Goal: Task Accomplishment & Management: Use online tool/utility

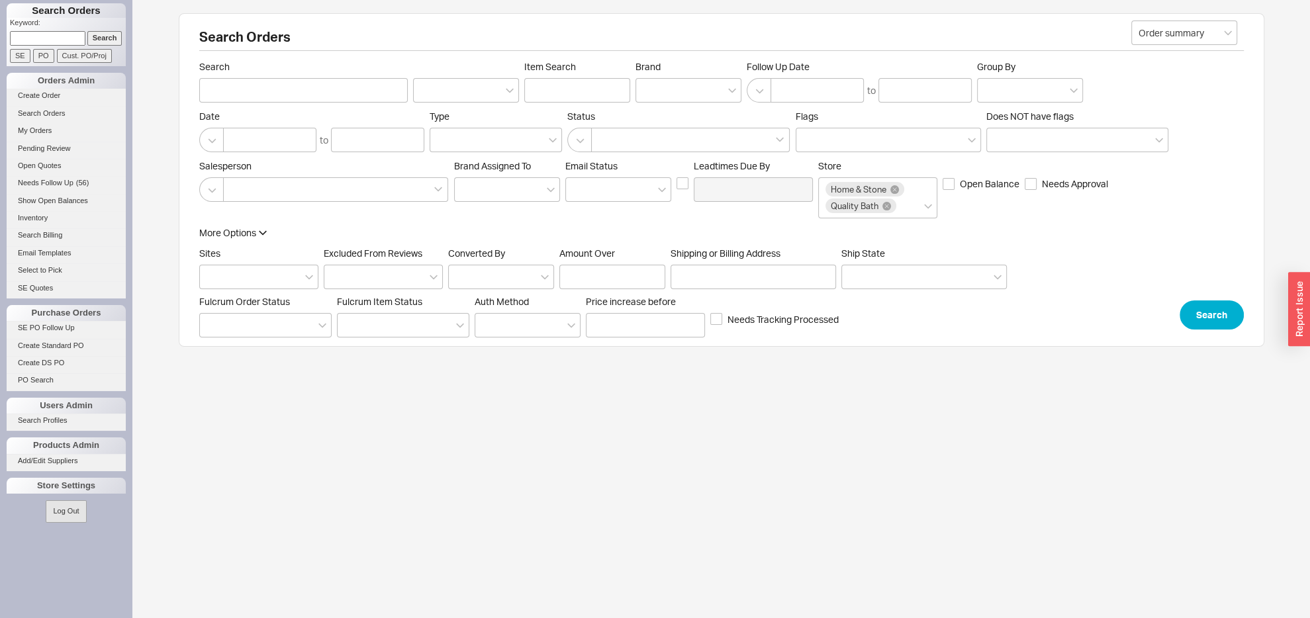
click at [44, 38] on input at bounding box center [47, 38] width 75 height 14
paste input "934860"
type input "934860"
click at [89, 40] on input "Search" at bounding box center [104, 38] width 35 height 14
type input "934860"
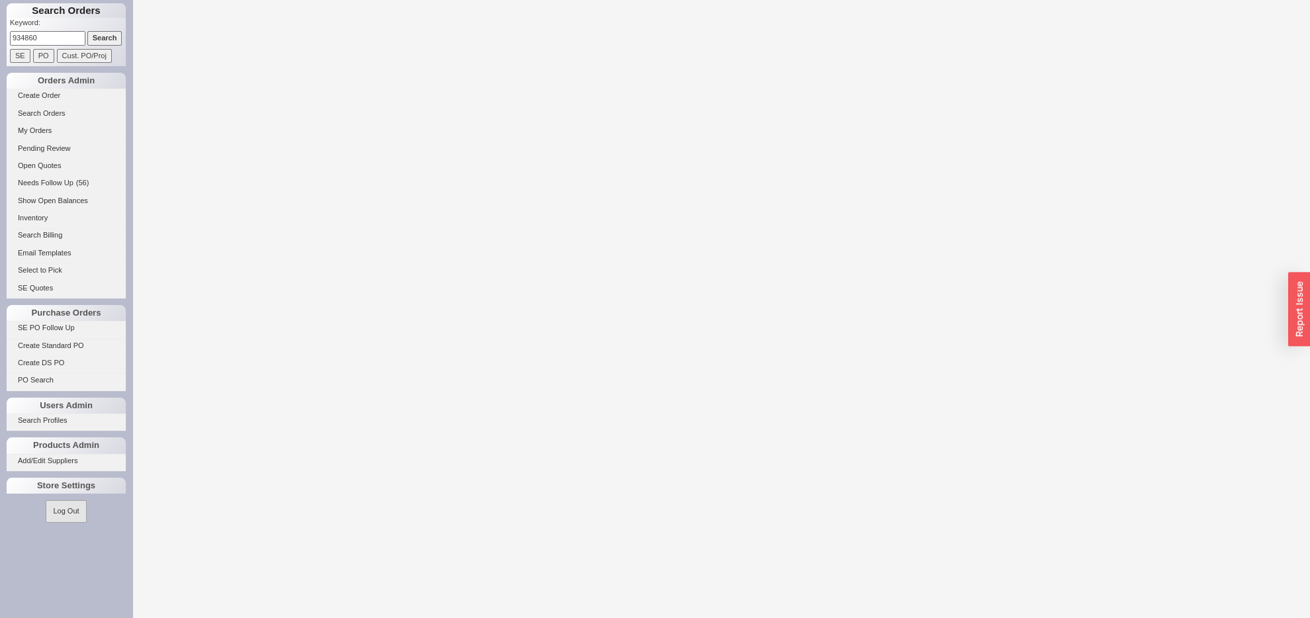
select select "LOW"
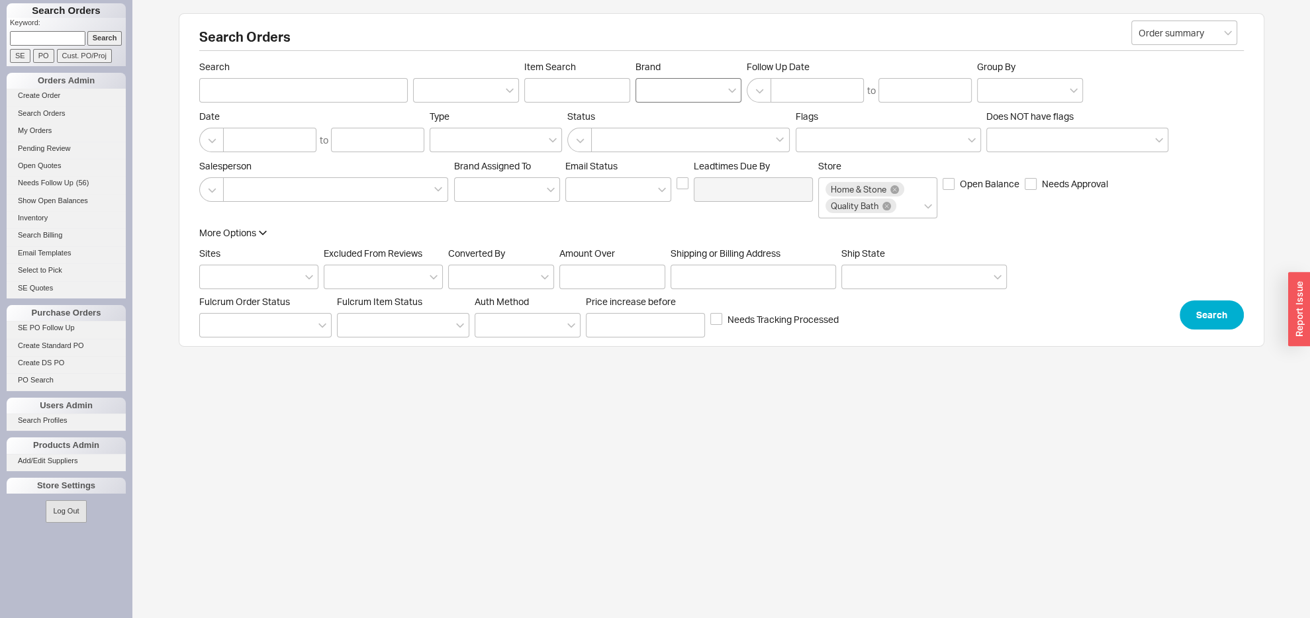
click at [671, 93] on div at bounding box center [689, 90] width 106 height 24
click at [652, 93] on input "Brand" at bounding box center [647, 90] width 9 height 15
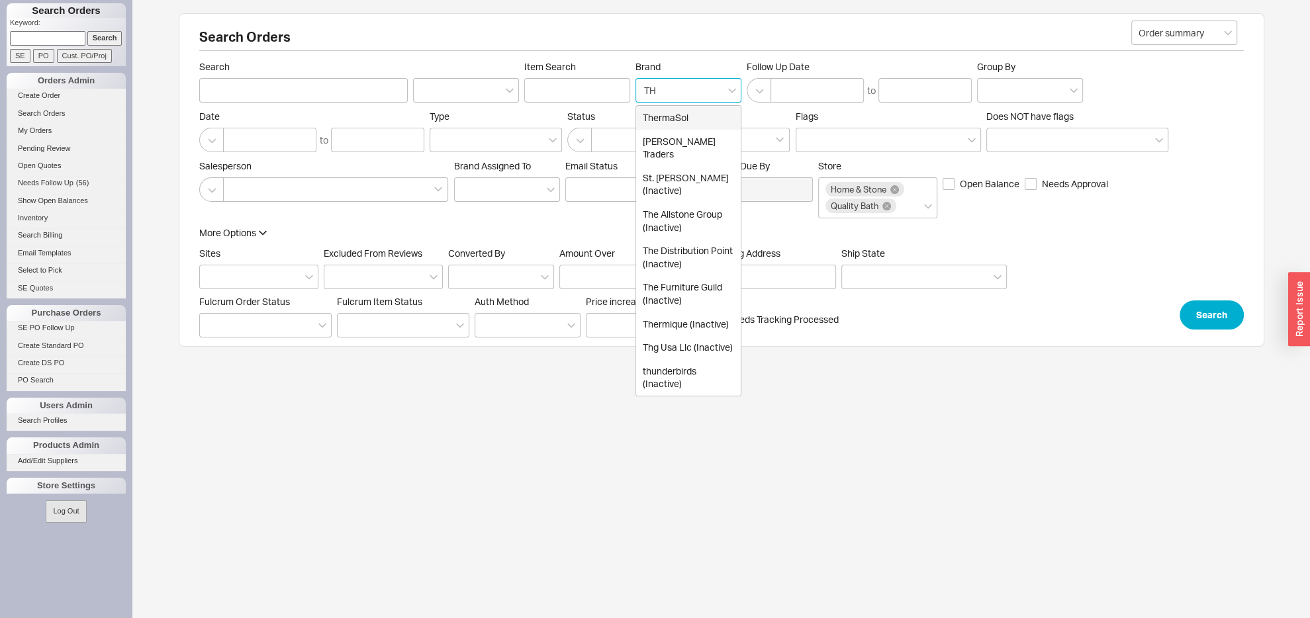
type input "THG"
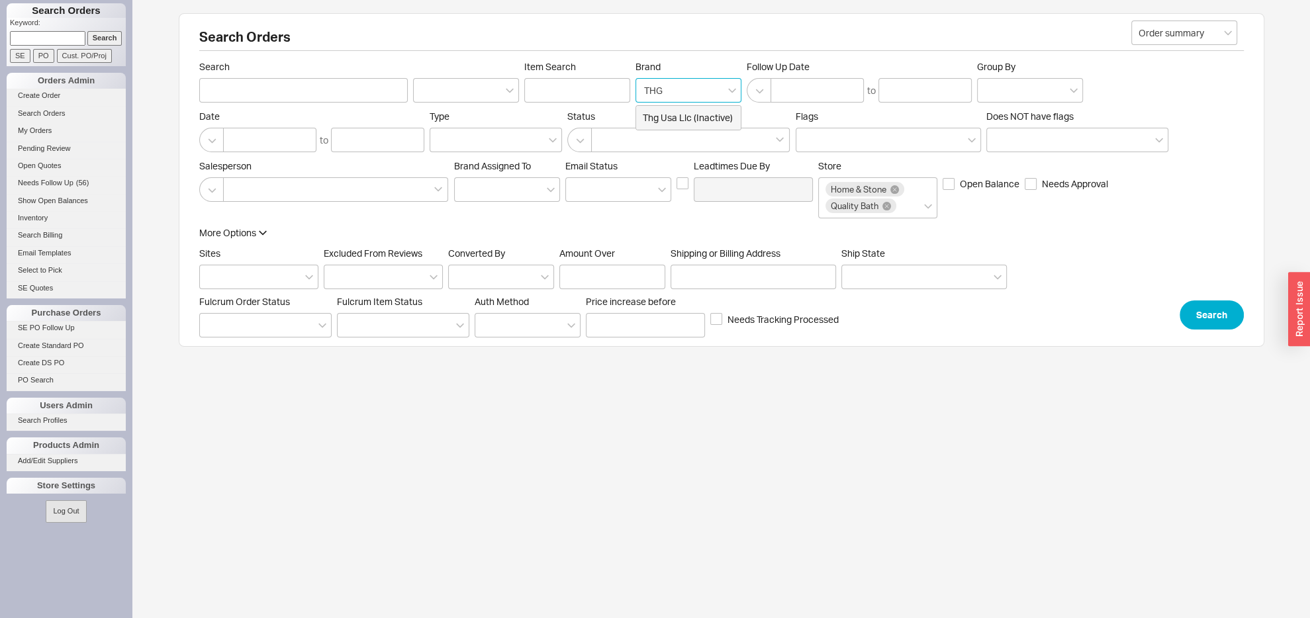
click at [663, 113] on div "Thg Usa Llc (Inactive)" at bounding box center [688, 118] width 105 height 24
type input "Brand"
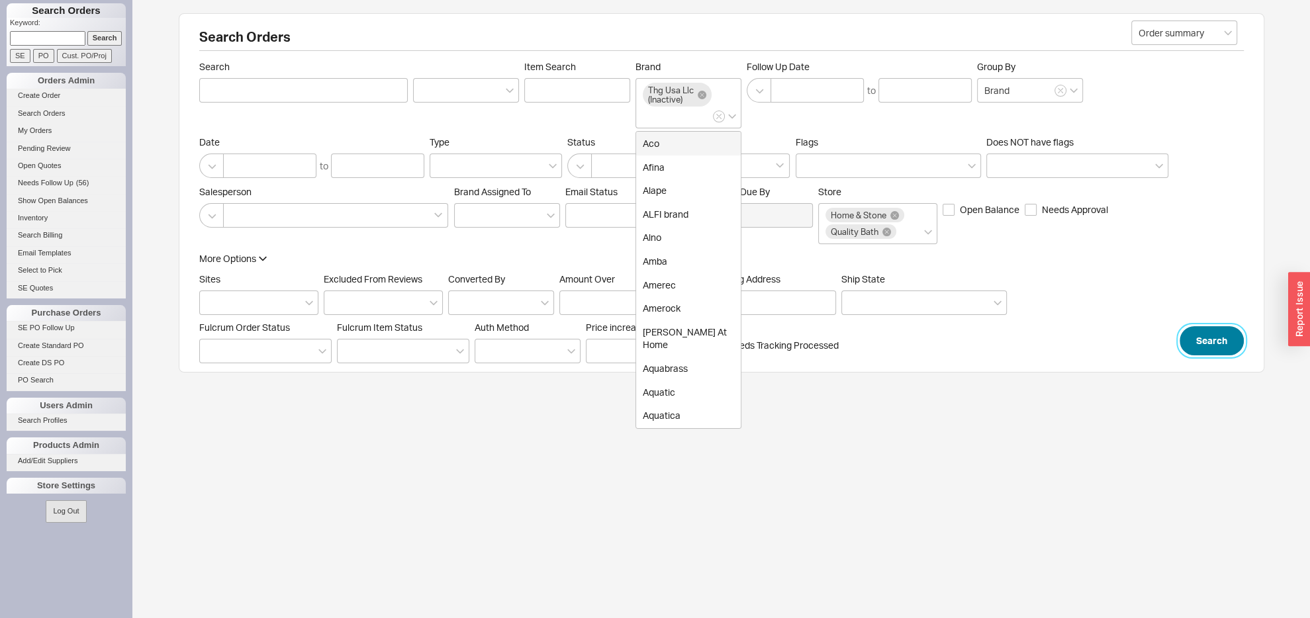
click at [1199, 355] on button "Search" at bounding box center [1212, 340] width 64 height 29
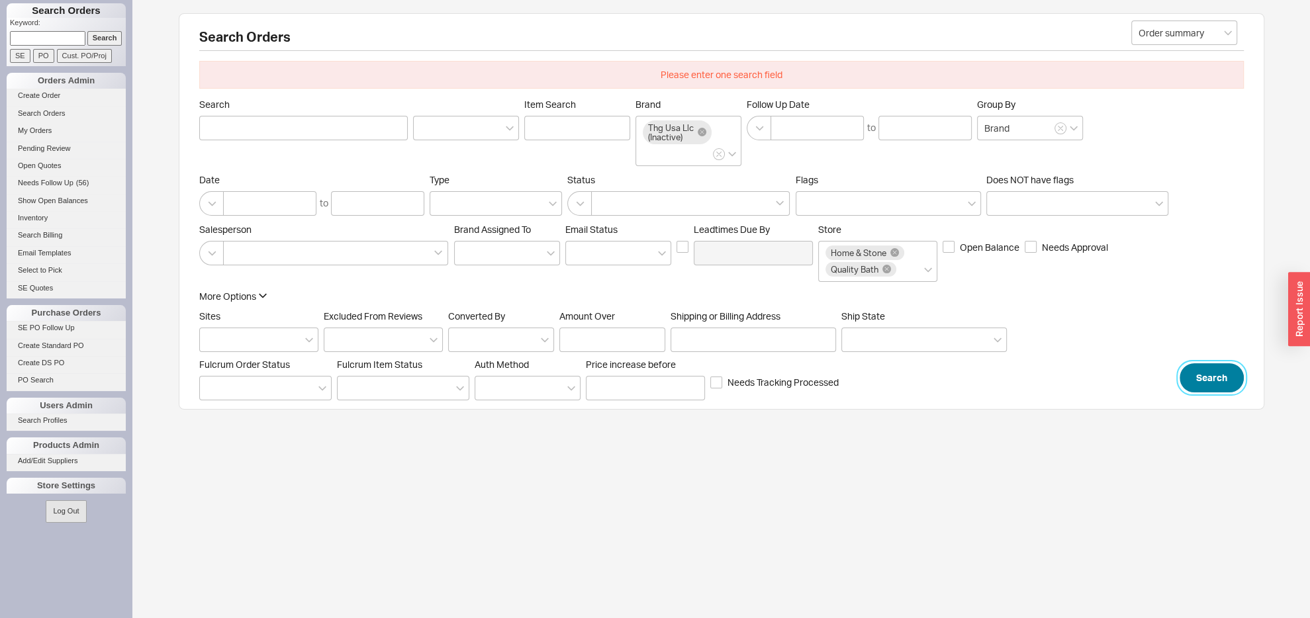
click at [1200, 393] on button "Search" at bounding box center [1212, 377] width 64 height 29
click at [701, 136] on icon at bounding box center [702, 132] width 9 height 9
click at [652, 146] on input "Brand Thg Usa Llc (Inactive)" at bounding box center [647, 153] width 9 height 15
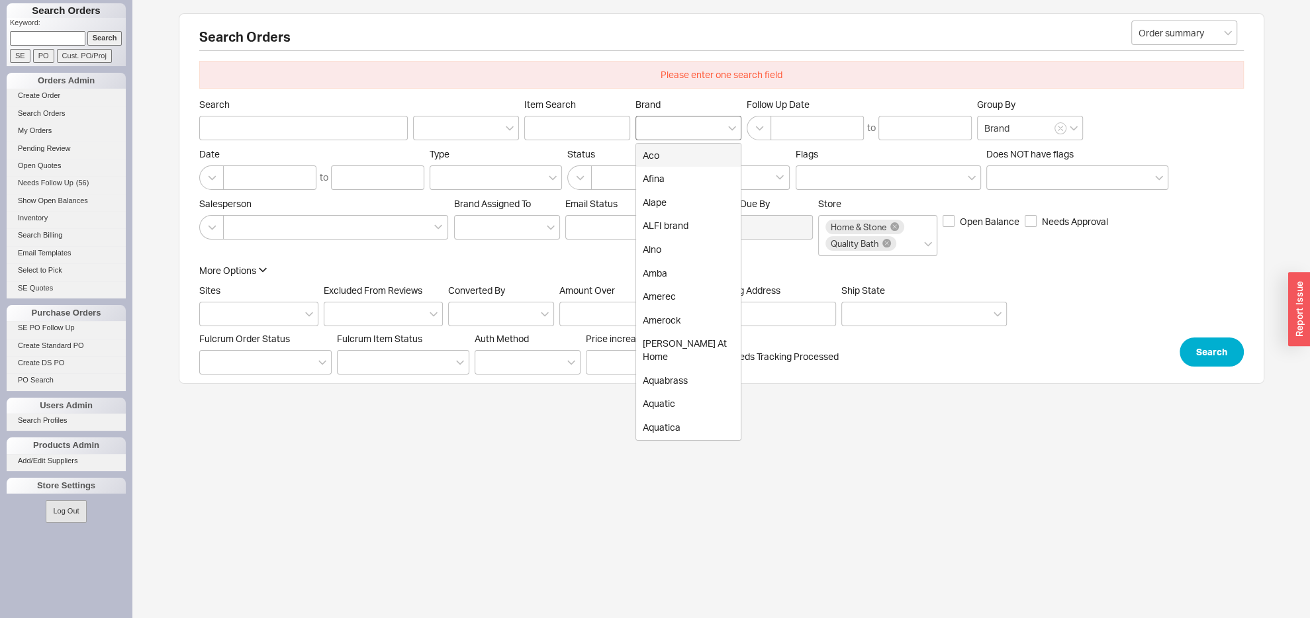
click at [675, 128] on div at bounding box center [689, 128] width 106 height 24
click at [652, 128] on input "Brand Aco Afina Alape ALFI brand Alno Amba Amerec Amerock Anne At Home Aquabras…" at bounding box center [647, 127] width 9 height 15
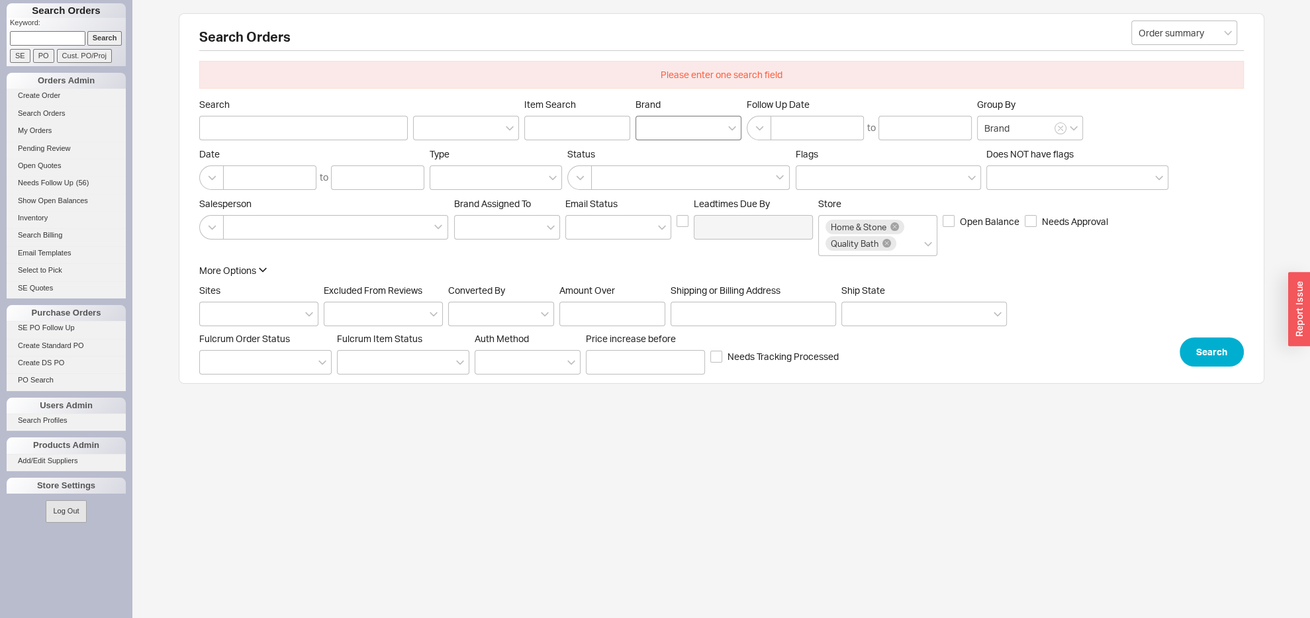
drag, startPoint x: 665, startPoint y: 129, endPoint x: 669, endPoint y: 136, distance: 7.7
click at [665, 130] on div at bounding box center [689, 128] width 106 height 24
click at [652, 130] on input "Brand" at bounding box center [647, 127] width 9 height 15
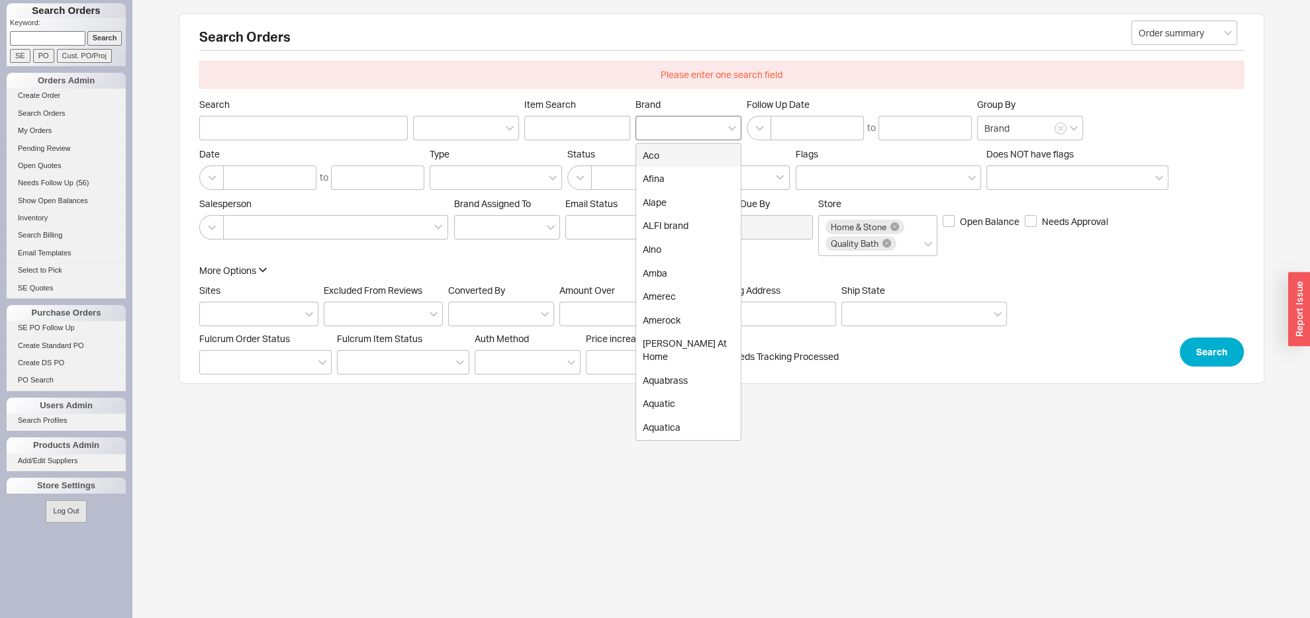
click at [665, 125] on div at bounding box center [689, 128] width 106 height 24
click at [652, 125] on input "Brand Aco Afina Alape ALFI brand Alno Amba Amerec Amerock Anne At Home Aquabras…" at bounding box center [647, 127] width 9 height 15
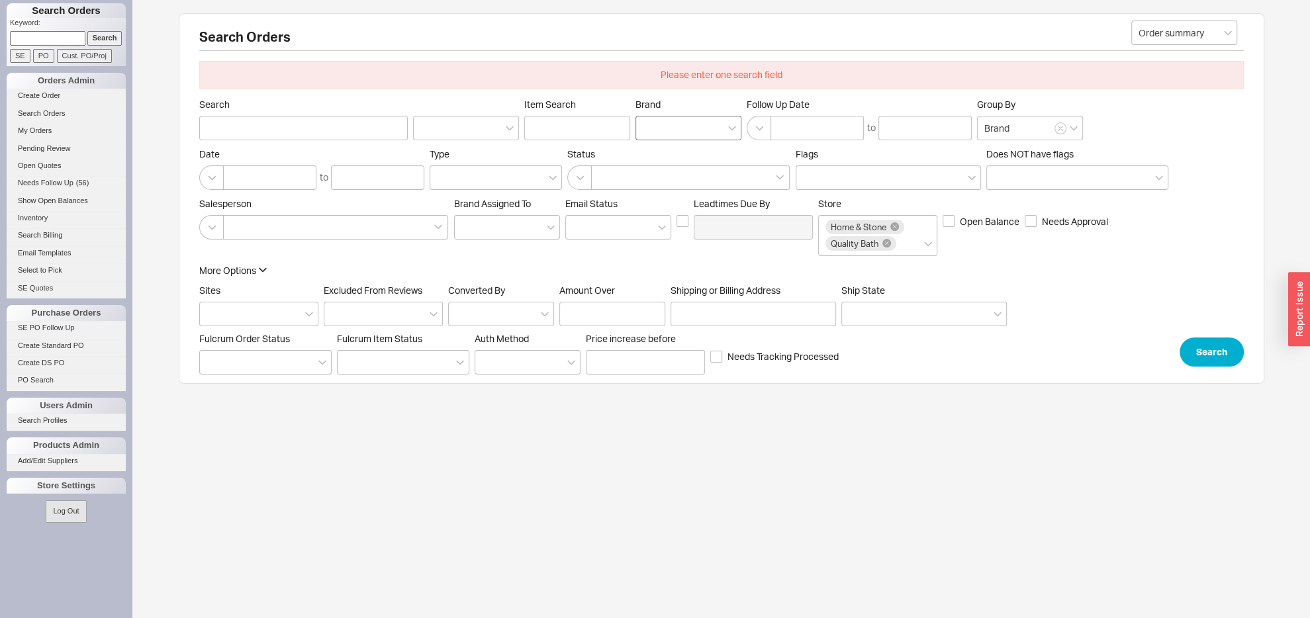
click at [665, 125] on div at bounding box center [689, 128] width 106 height 24
click at [652, 125] on input "Brand" at bounding box center [647, 127] width 9 height 15
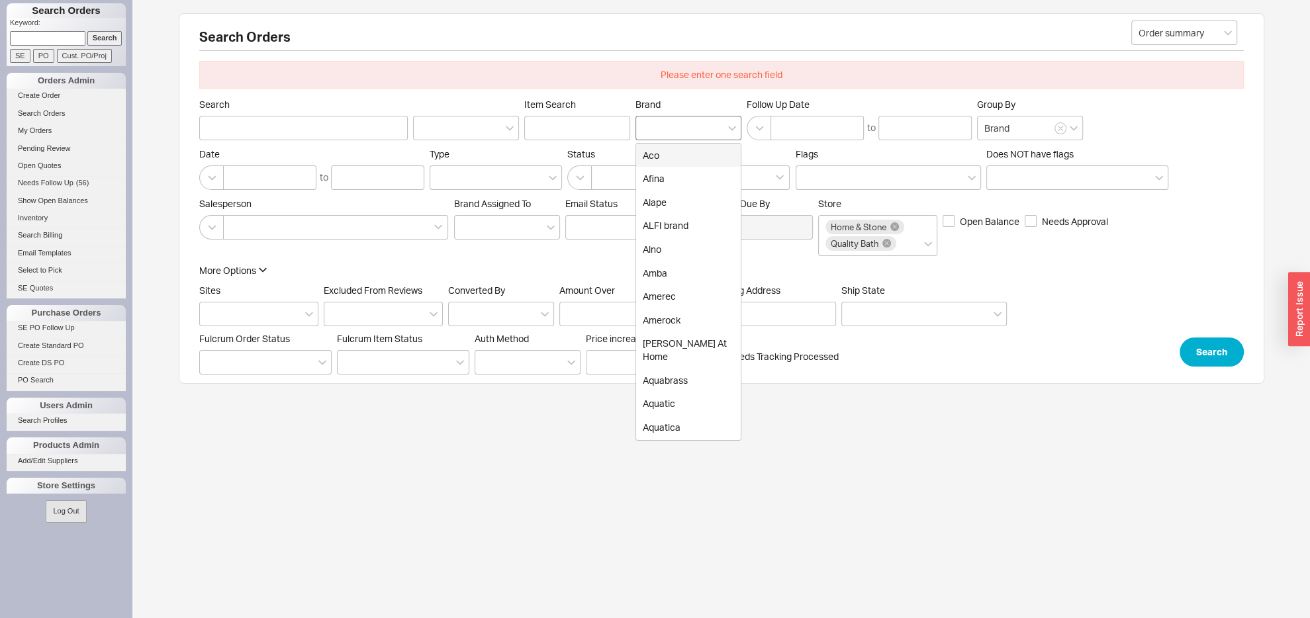
click at [661, 122] on div at bounding box center [689, 128] width 106 height 24
click at [652, 122] on input "Brand Aco Afina Alape ALFI brand Alno Amba Amerec Amerock Anne At Home Aquabras…" at bounding box center [647, 127] width 9 height 15
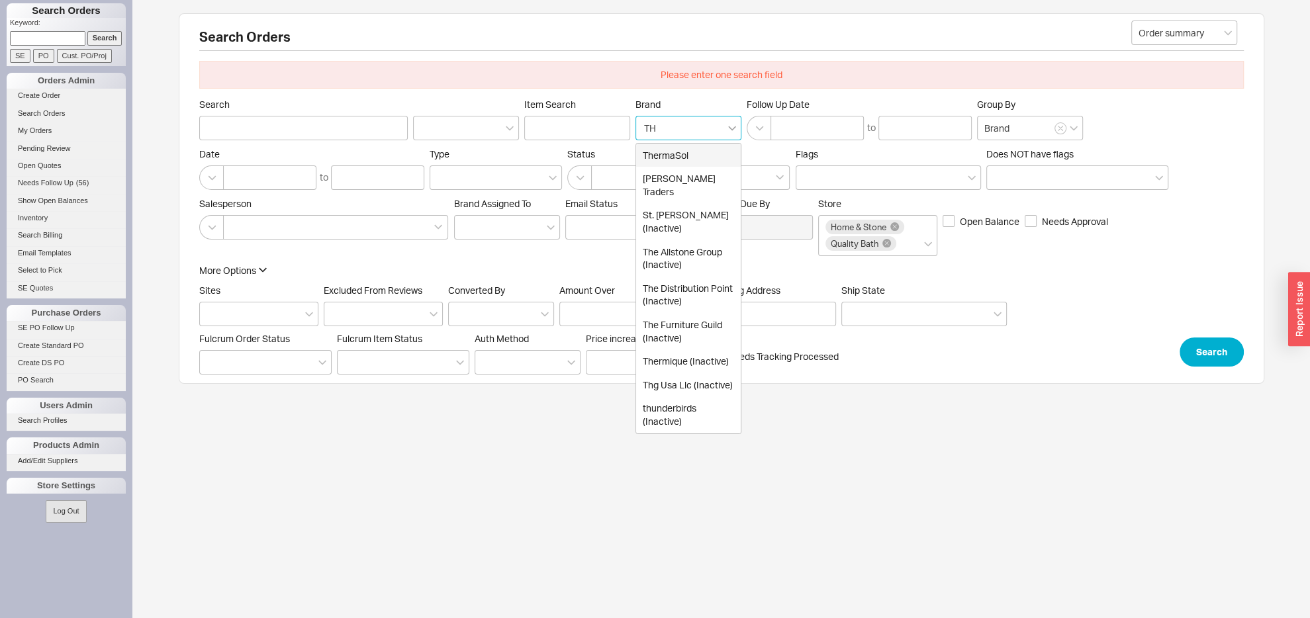
type input "TH"
click at [734, 129] on icon at bounding box center [732, 128] width 8 height 5
click at [659, 129] on input "TH" at bounding box center [651, 127] width 16 height 15
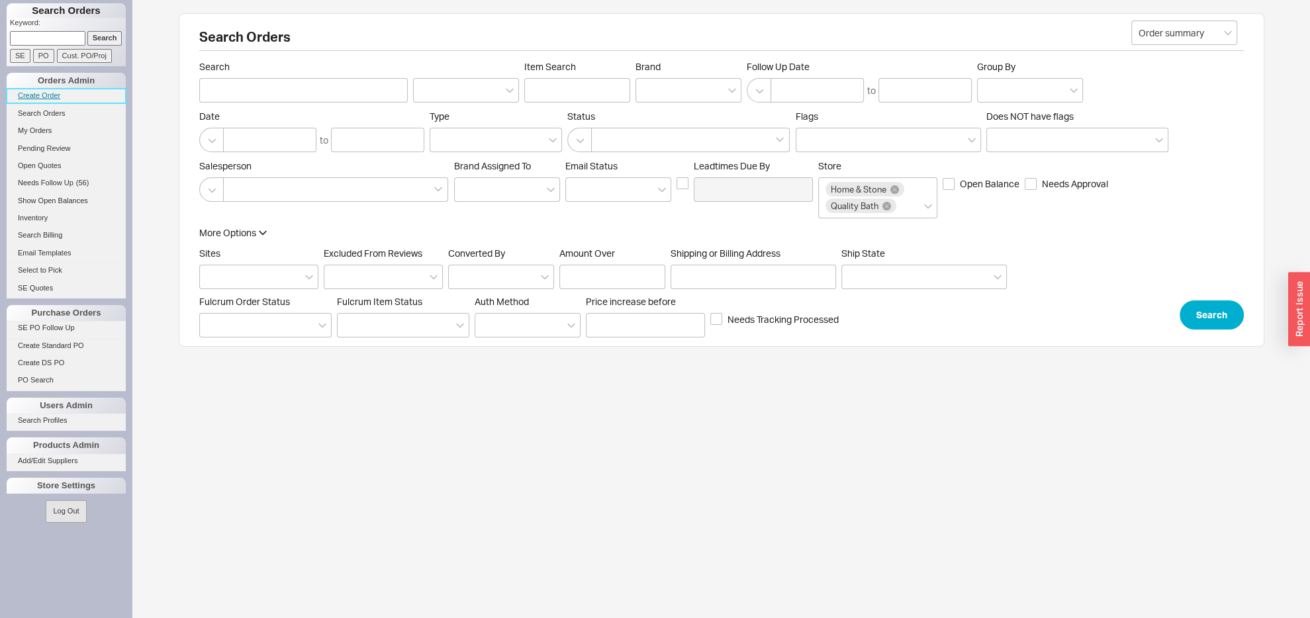
click at [44, 96] on link "Create Order" at bounding box center [66, 96] width 119 height 14
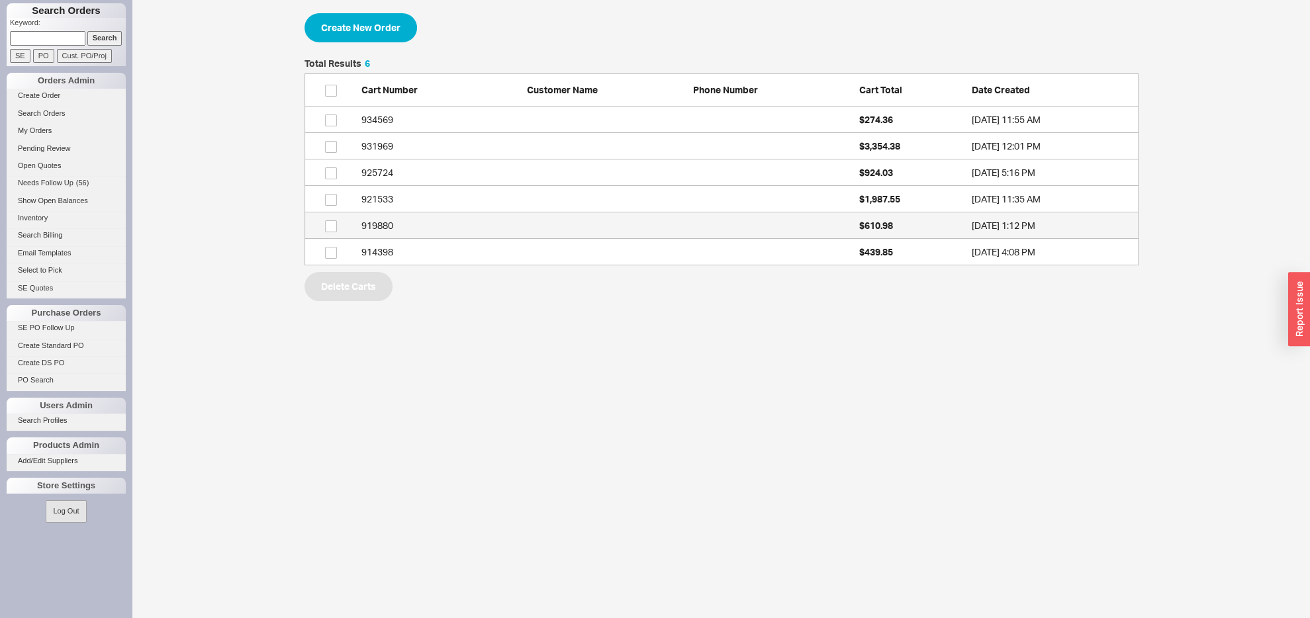
scroll to position [193, 820]
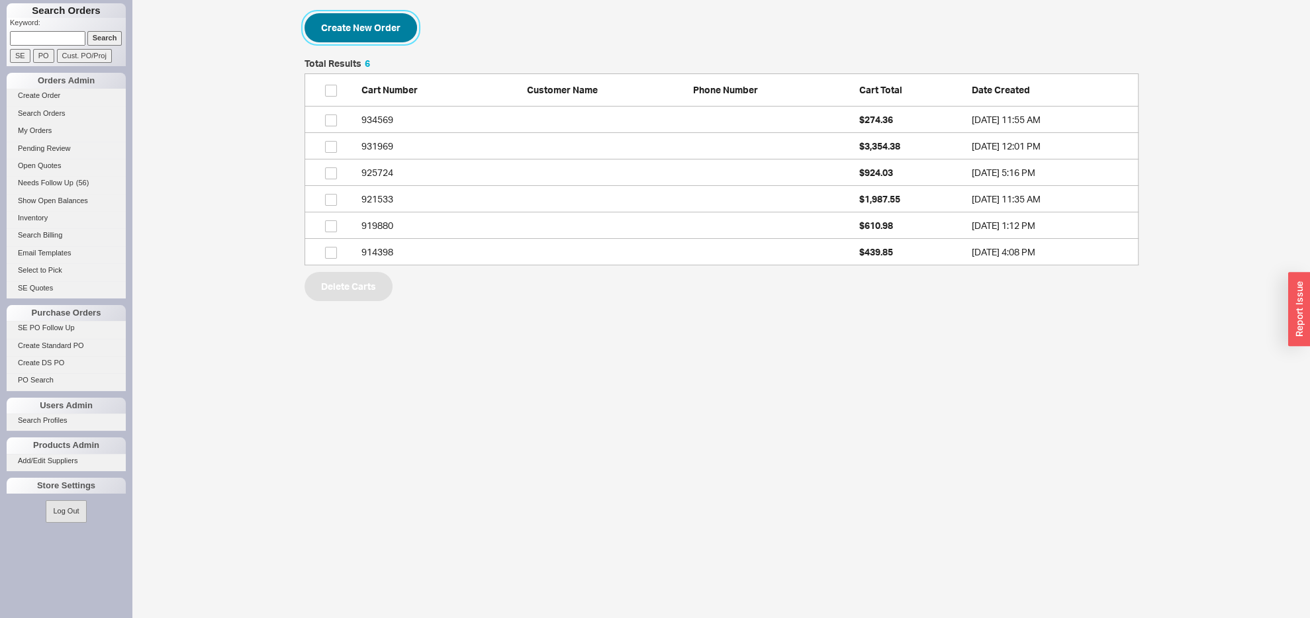
click at [378, 19] on button "Create New Order" at bounding box center [361, 27] width 113 height 29
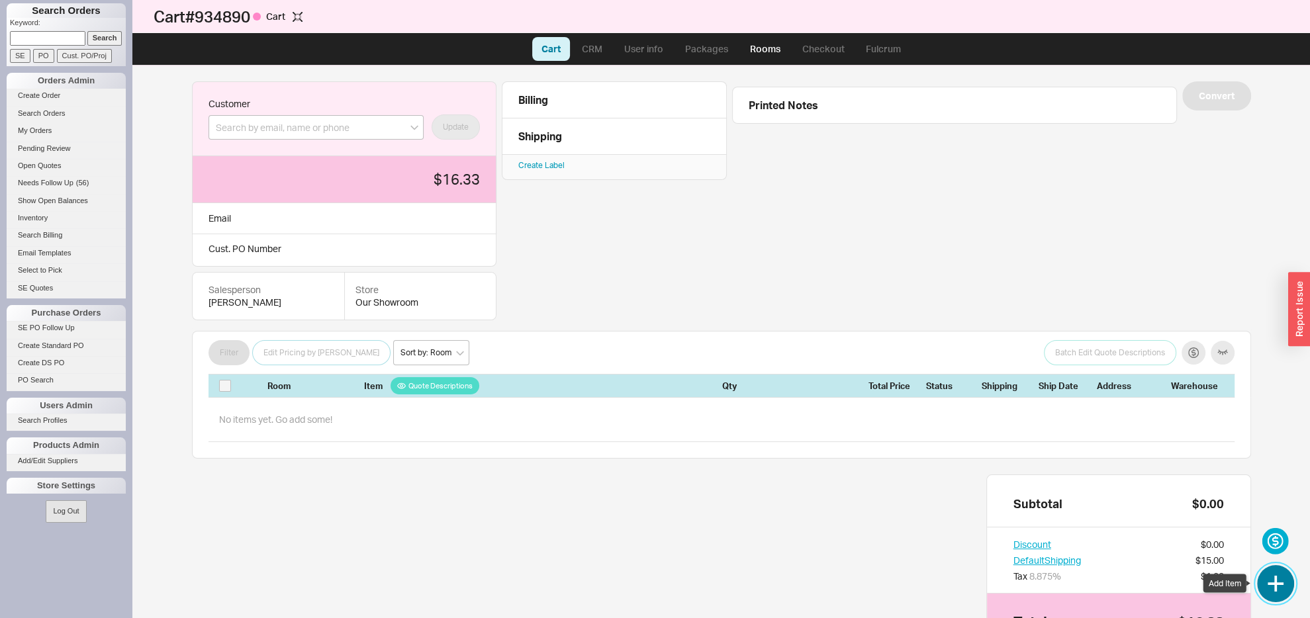
click at [1274, 579] on button "button" at bounding box center [1275, 583] width 37 height 37
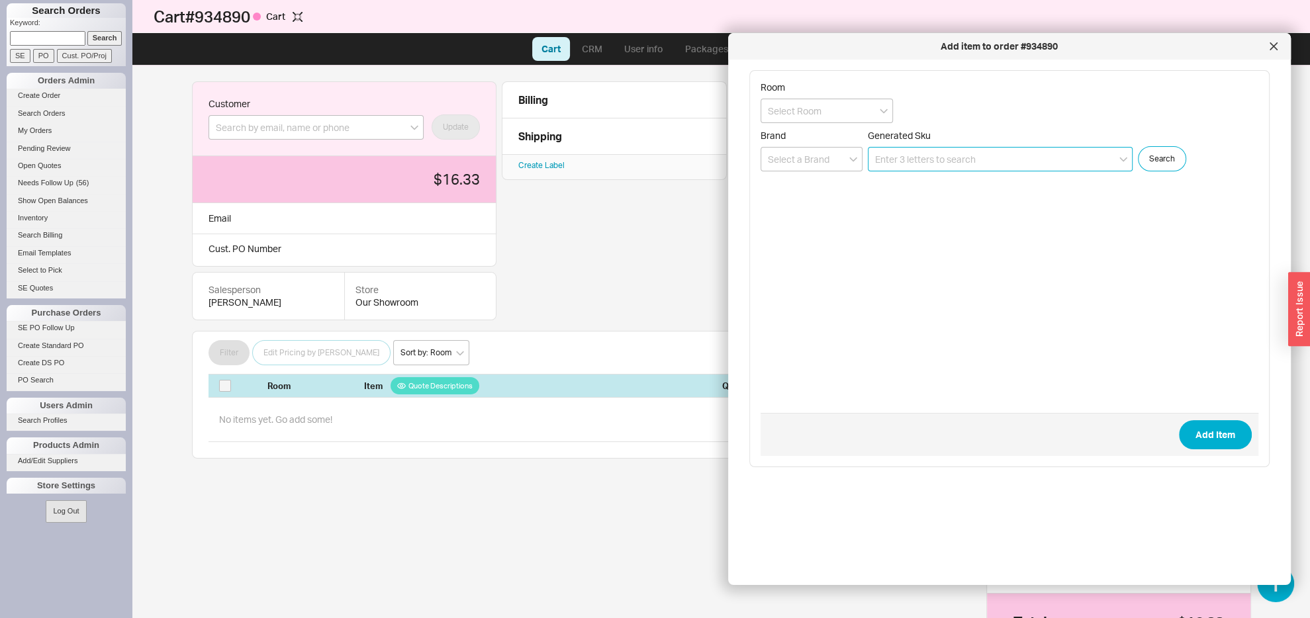
click at [930, 166] on input at bounding box center [1000, 159] width 265 height 24
paste input "G00-32/HUSA-A00"
click at [992, 154] on input "G00-32/HUSA-A00" at bounding box center [1000, 159] width 265 height 24
type input "G00-32/HUSA-A00"
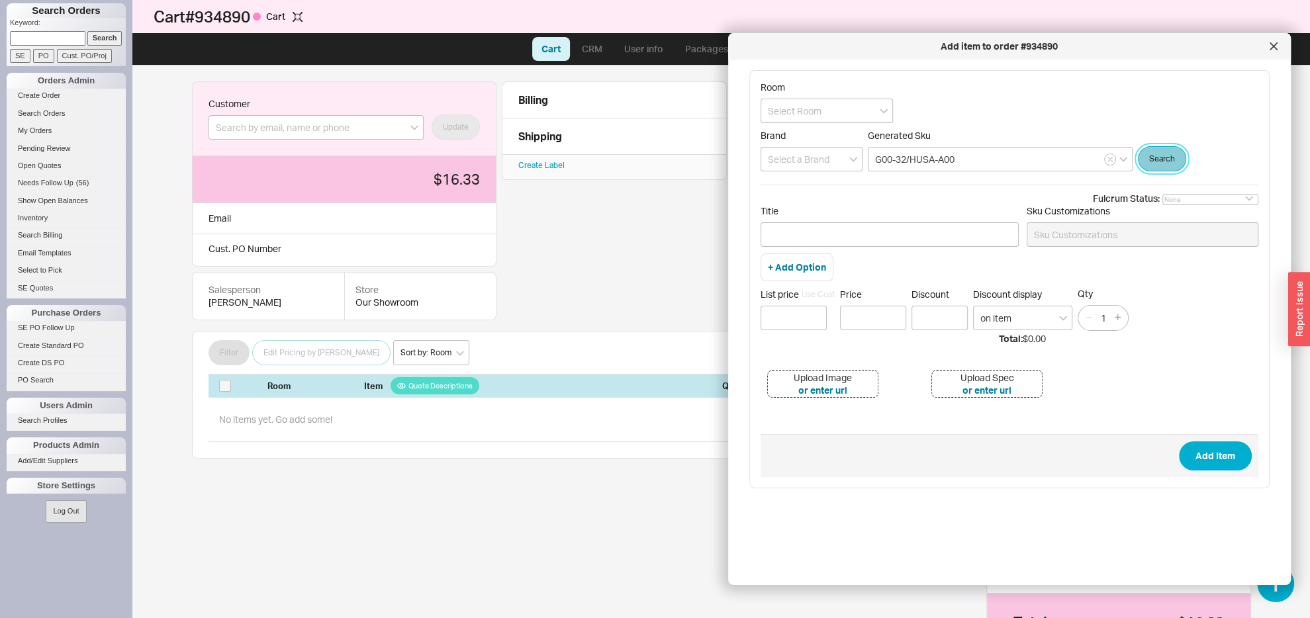
click at [1174, 152] on button "Search" at bounding box center [1162, 158] width 48 height 25
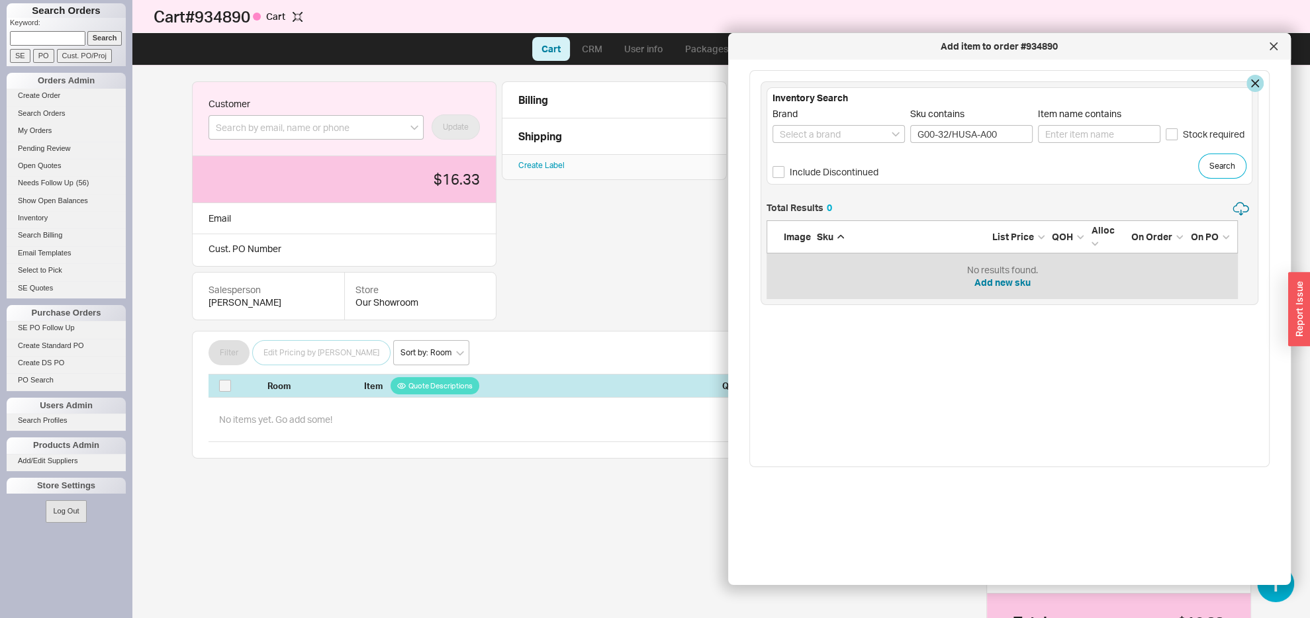
scroll to position [84, 457]
click at [1006, 135] on input "G00-32/HUSA-A00" at bounding box center [971, 134] width 122 height 18
type input "G00-32/HUSA"
click button "Search" at bounding box center [1222, 166] width 48 height 25
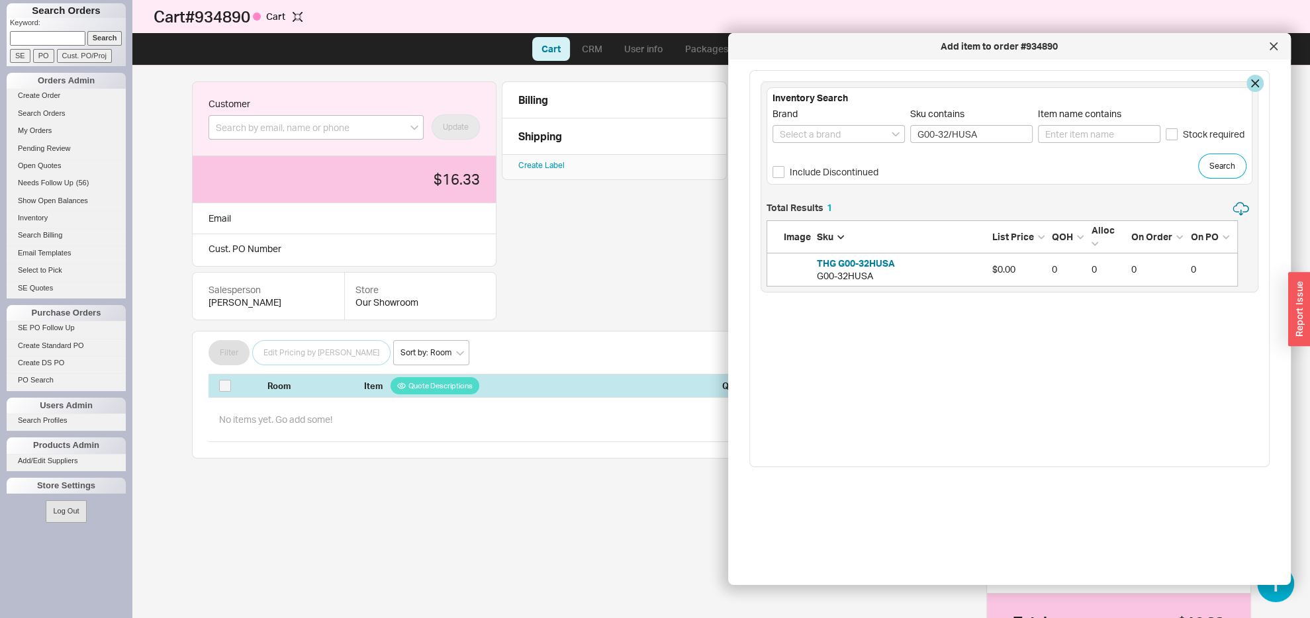
scroll to position [71, 457]
click at [874, 262] on button "THG G00-32HUSA" at bounding box center [856, 263] width 78 height 13
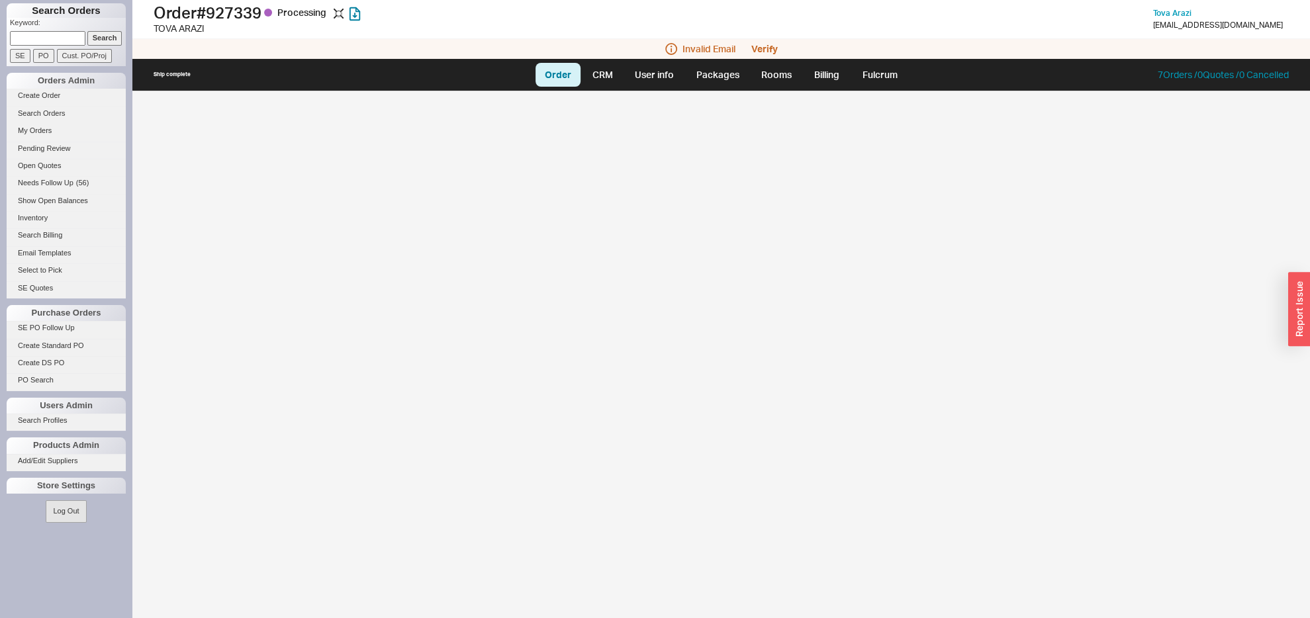
select select "LOW"
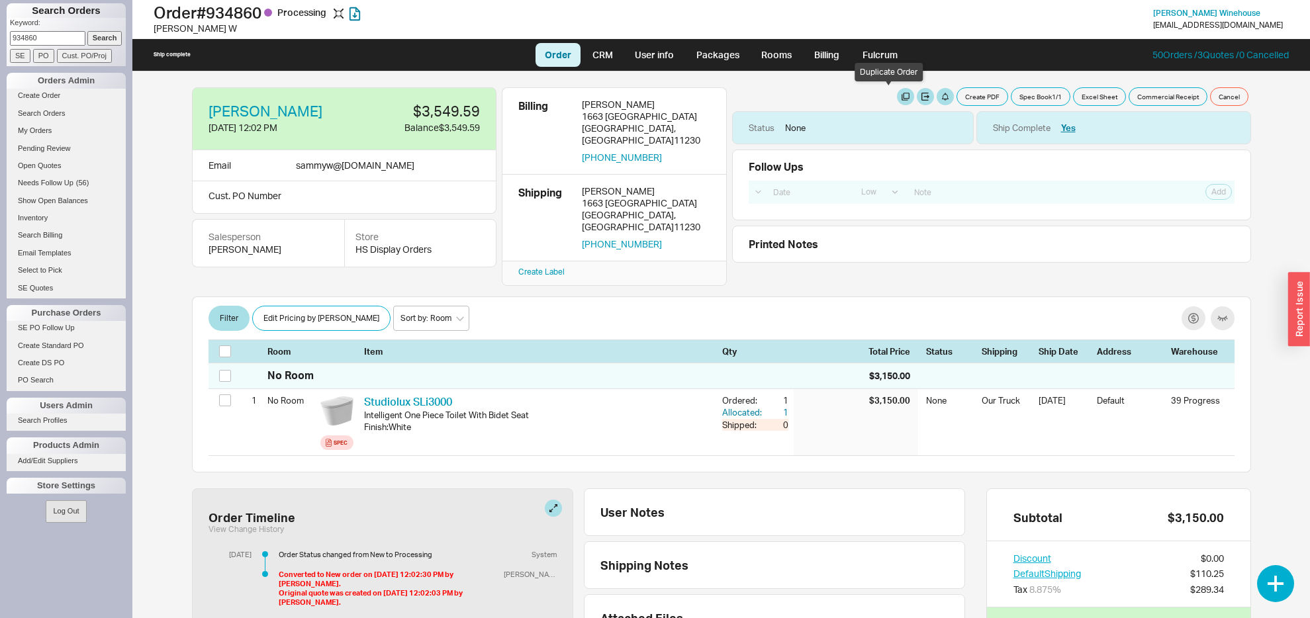
select select "LOW"
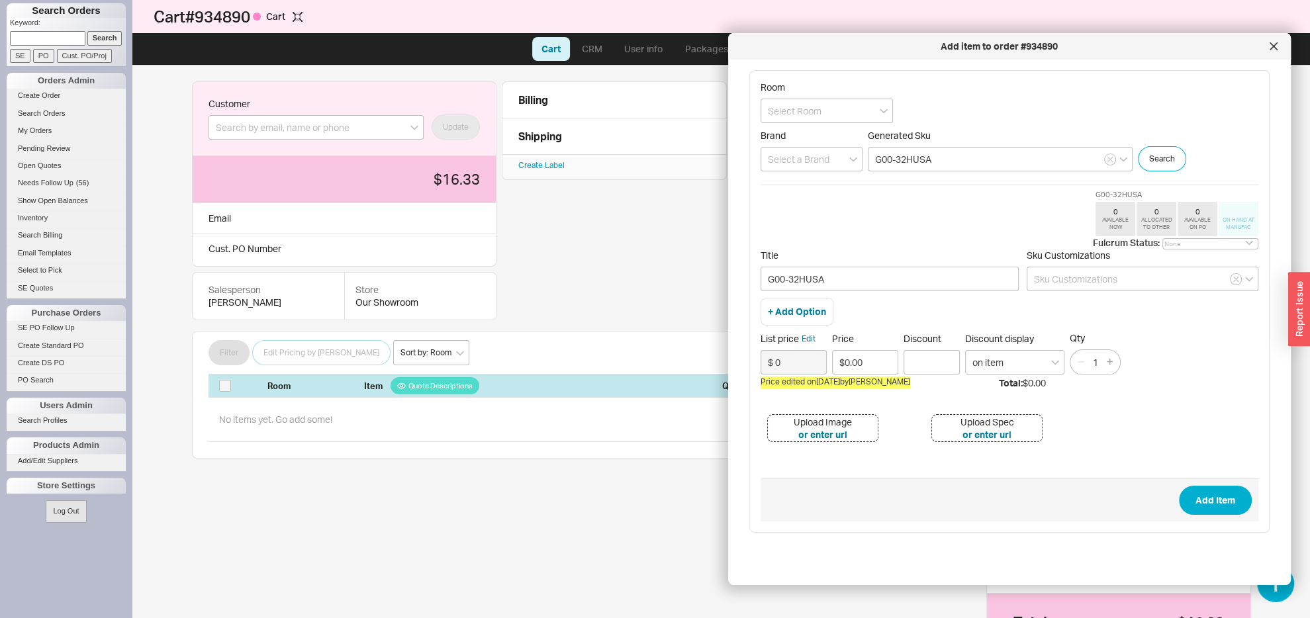
drag, startPoint x: 1274, startPoint y: 46, endPoint x: 1238, endPoint y: 44, distance: 36.5
click at [1274, 47] on icon at bounding box center [1274, 46] width 8 height 8
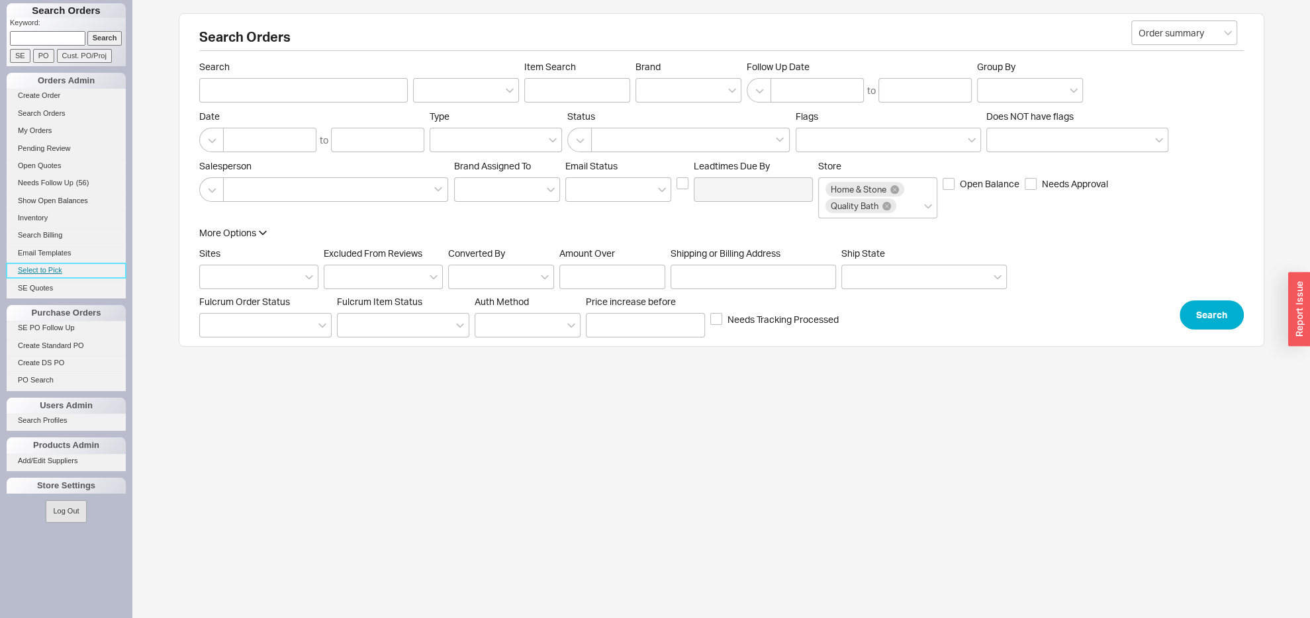
click at [45, 265] on link "Select to Pick" at bounding box center [66, 270] width 119 height 14
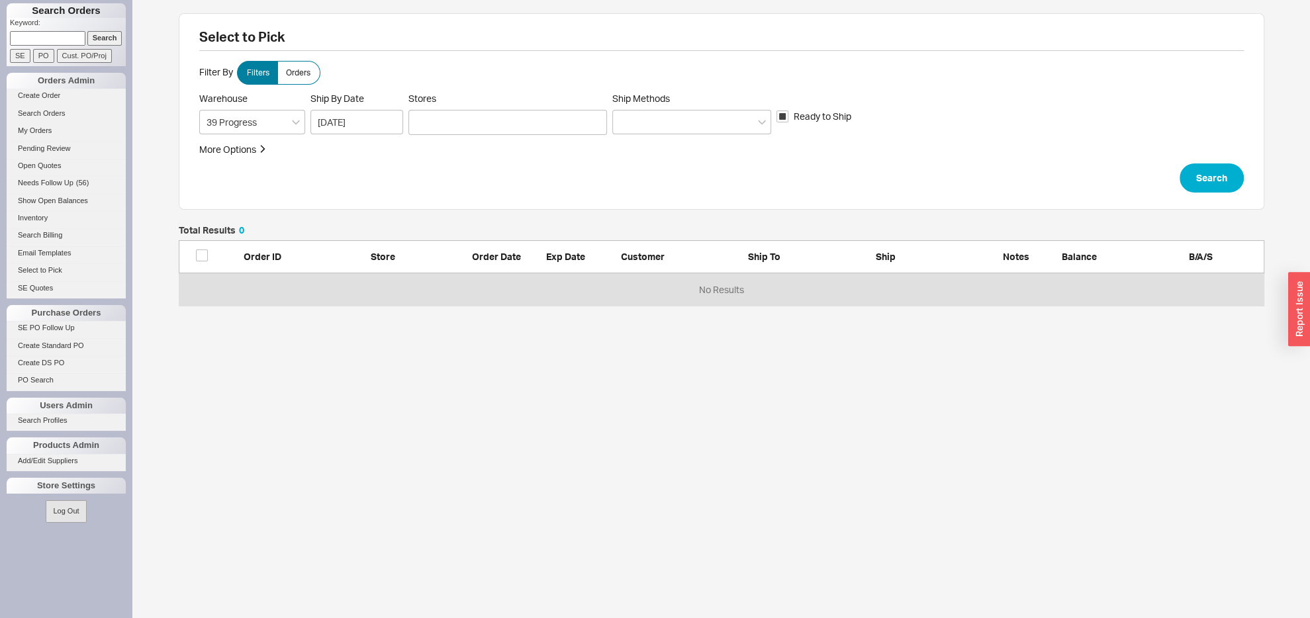
scroll to position [66, 1071]
click at [662, 117] on div at bounding box center [691, 122] width 159 height 24
click at [629, 117] on input "Ship Methods" at bounding box center [624, 122] width 9 height 15
click at [642, 150] on div "Ground" at bounding box center [692, 150] width 158 height 24
click at [486, 123] on div at bounding box center [507, 122] width 199 height 25
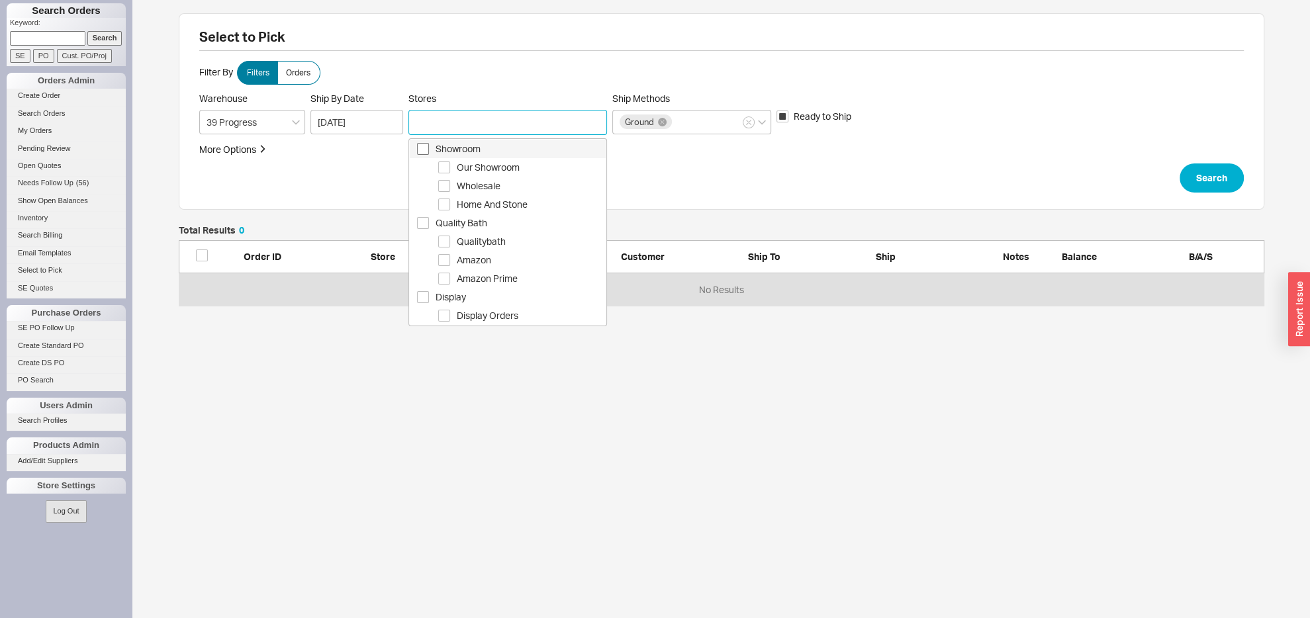
click at [419, 149] on span "Select Showroom" at bounding box center [423, 149] width 12 height 12
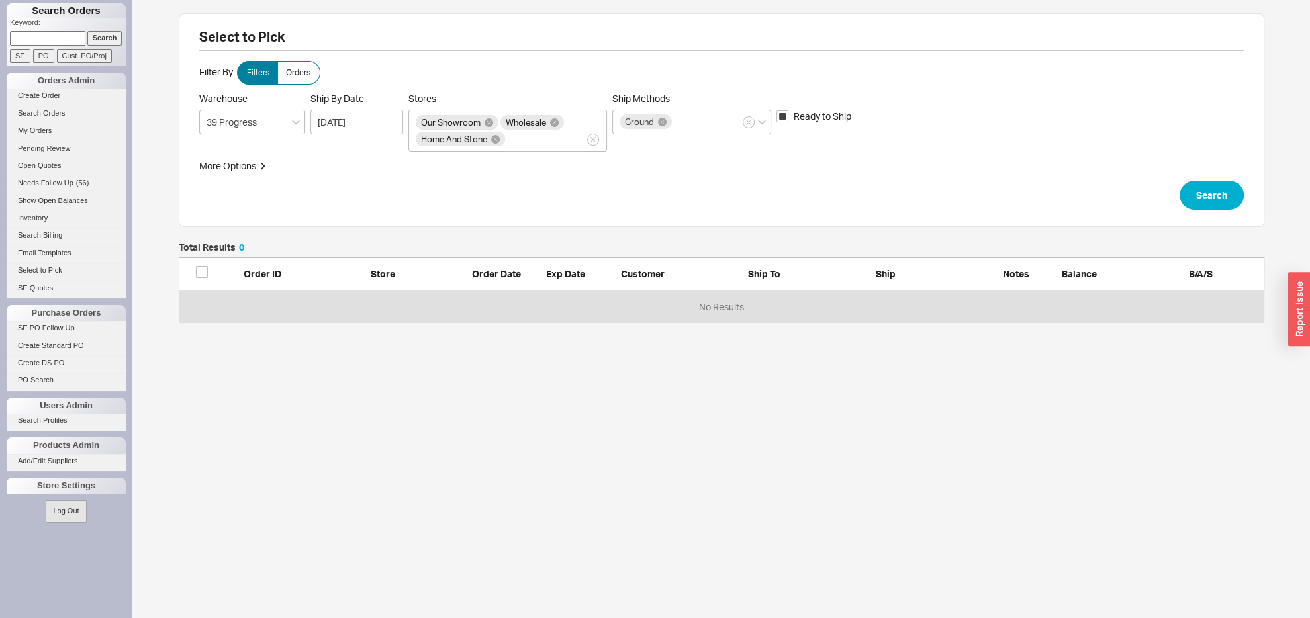
click at [1192, 211] on div "Select to Pick Filter By Filters Orders Warehouse 39 Progress Ship By Date [DAT…" at bounding box center [722, 120] width 1086 height 214
click at [1195, 191] on button "Search" at bounding box center [1212, 195] width 64 height 29
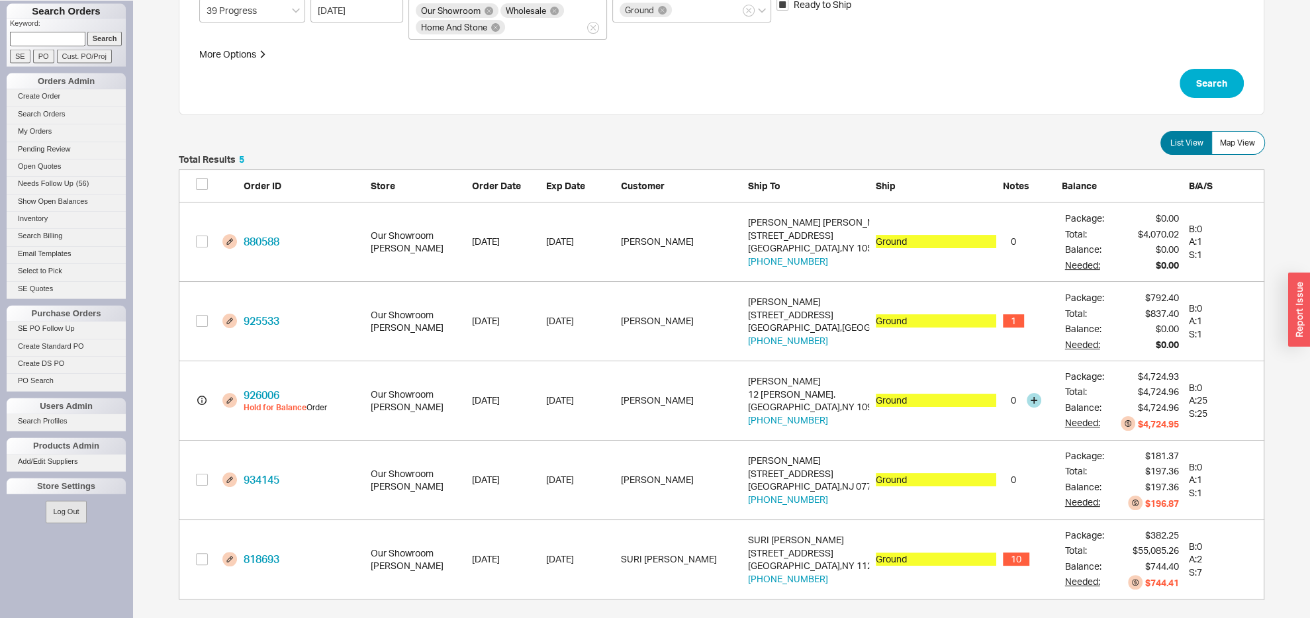
scroll to position [122, 0]
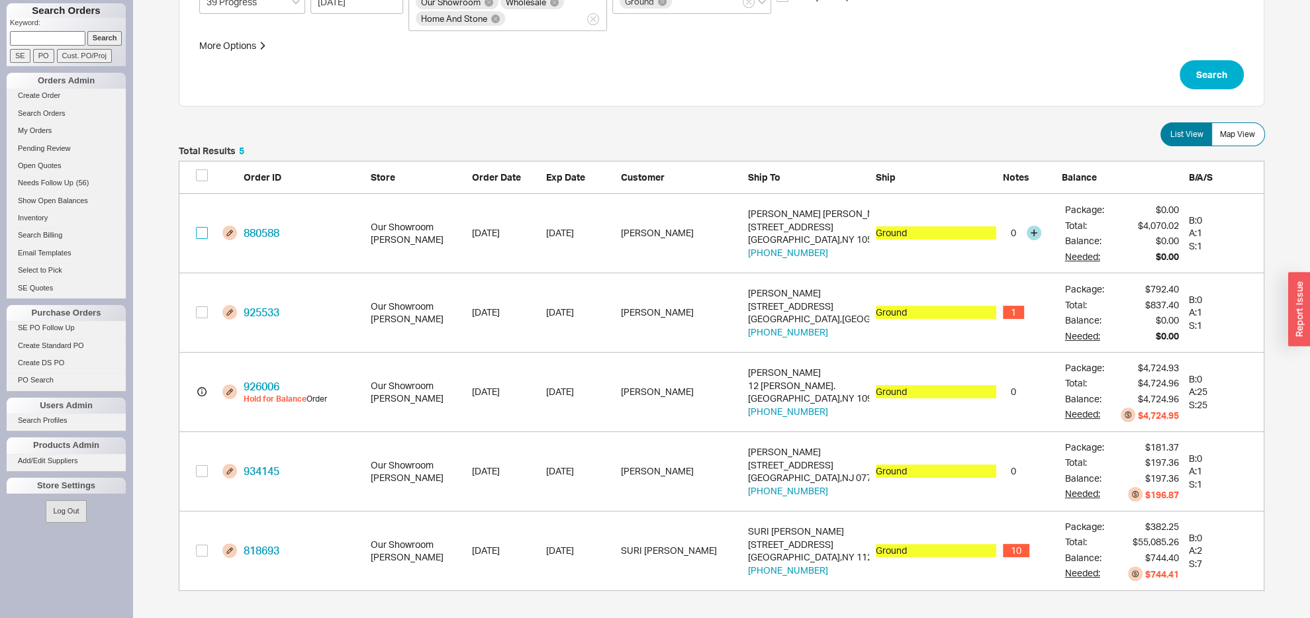
click at [205, 231] on input "grid" at bounding box center [202, 233] width 12 height 12
checkbox input "true"
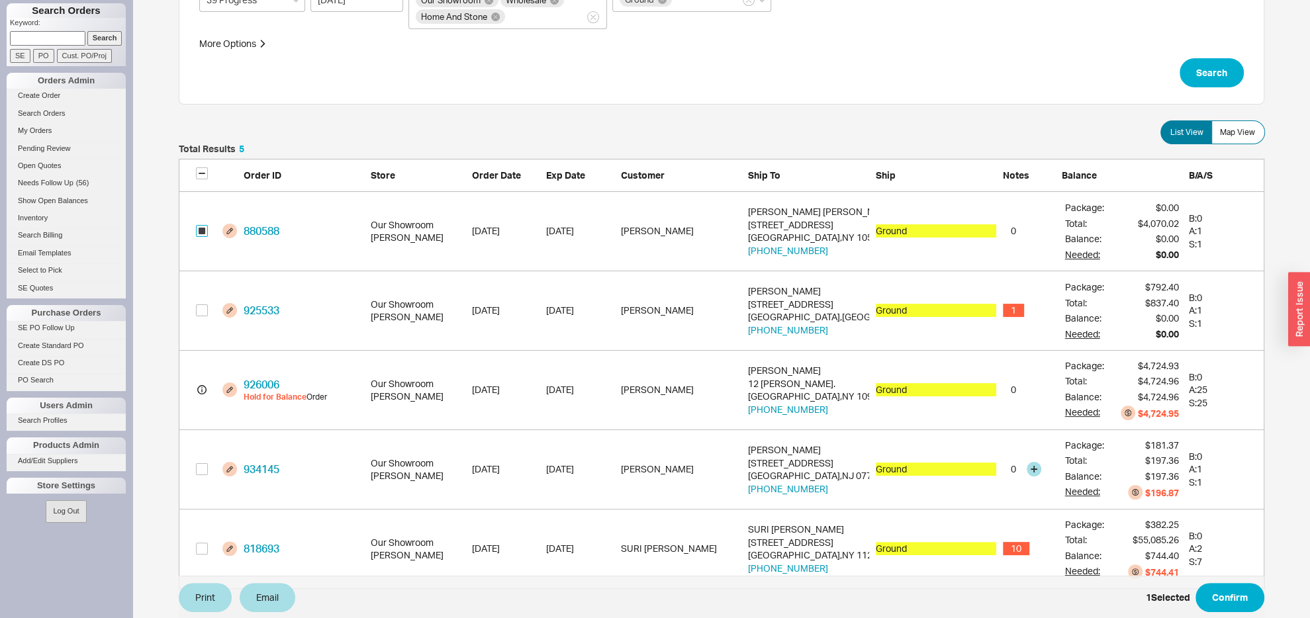
scroll to position [151, 0]
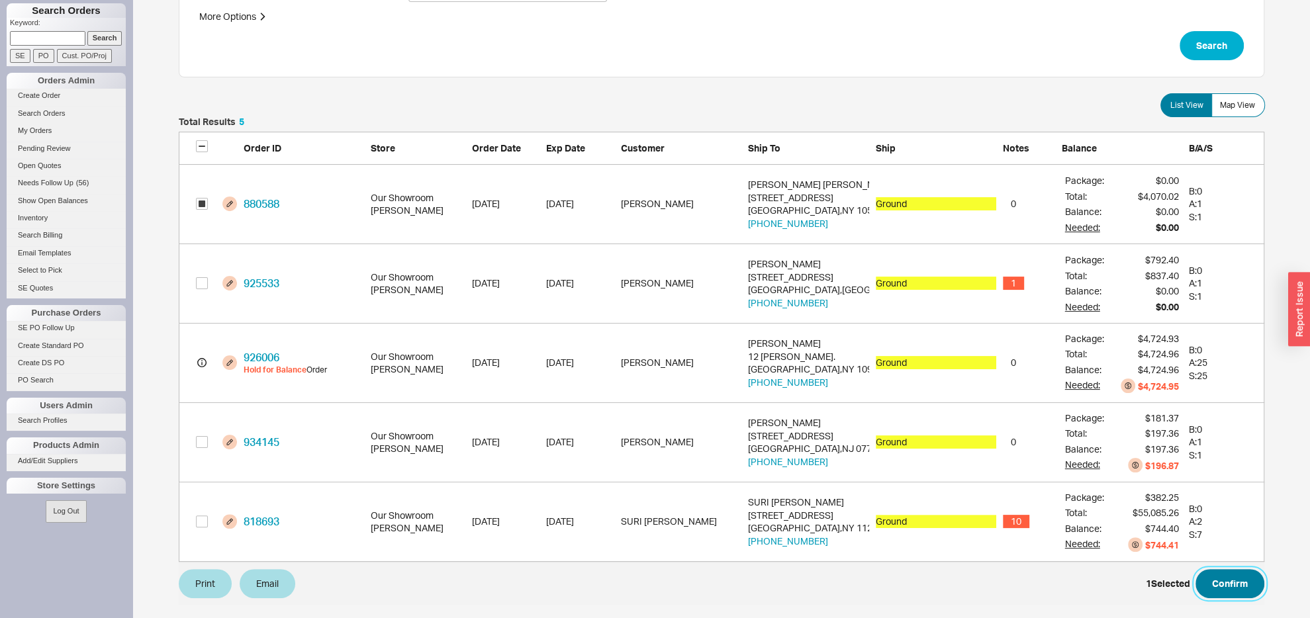
click at [1235, 578] on button "Confirm" at bounding box center [1230, 583] width 69 height 29
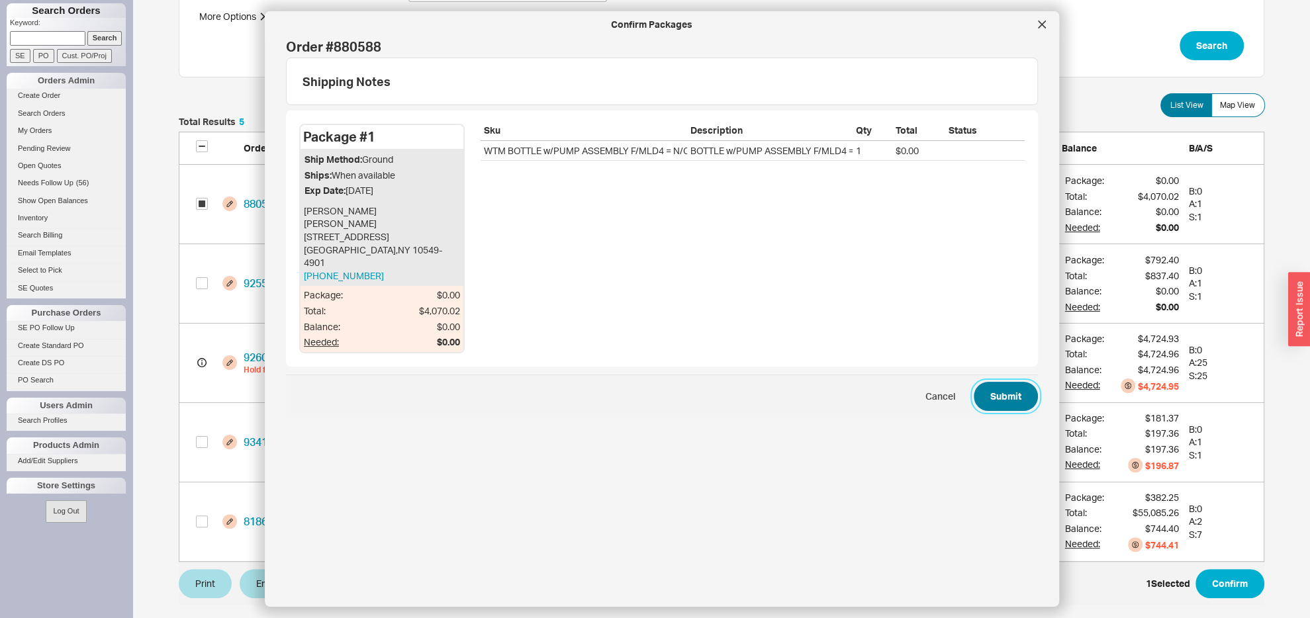
click at [986, 382] on button "Submit" at bounding box center [1006, 396] width 64 height 29
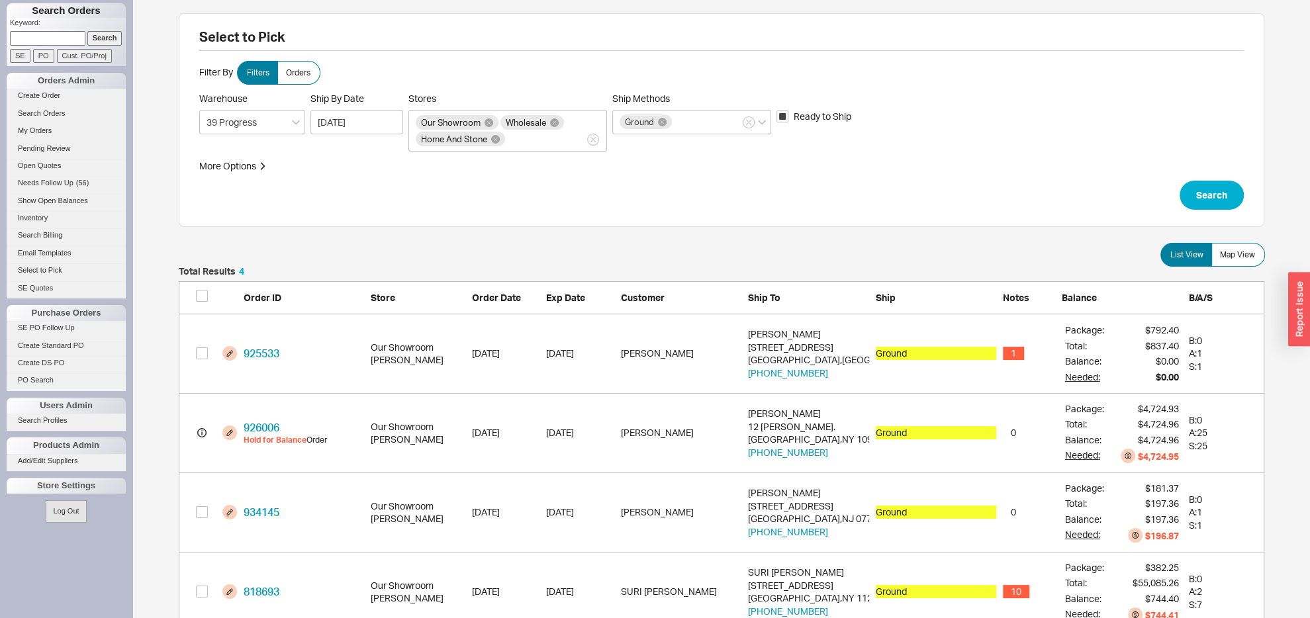
scroll to position [1, 1]
click at [662, 118] on div "Ground" at bounding box center [646, 122] width 52 height 15
click at [674, 118] on input "Ship Methods Ground" at bounding box center [678, 122] width 9 height 15
drag, startPoint x: 664, startPoint y: 117, endPoint x: 665, endPoint y: 126, distance: 9.4
click at [665, 117] on div "Ground" at bounding box center [646, 122] width 52 height 15
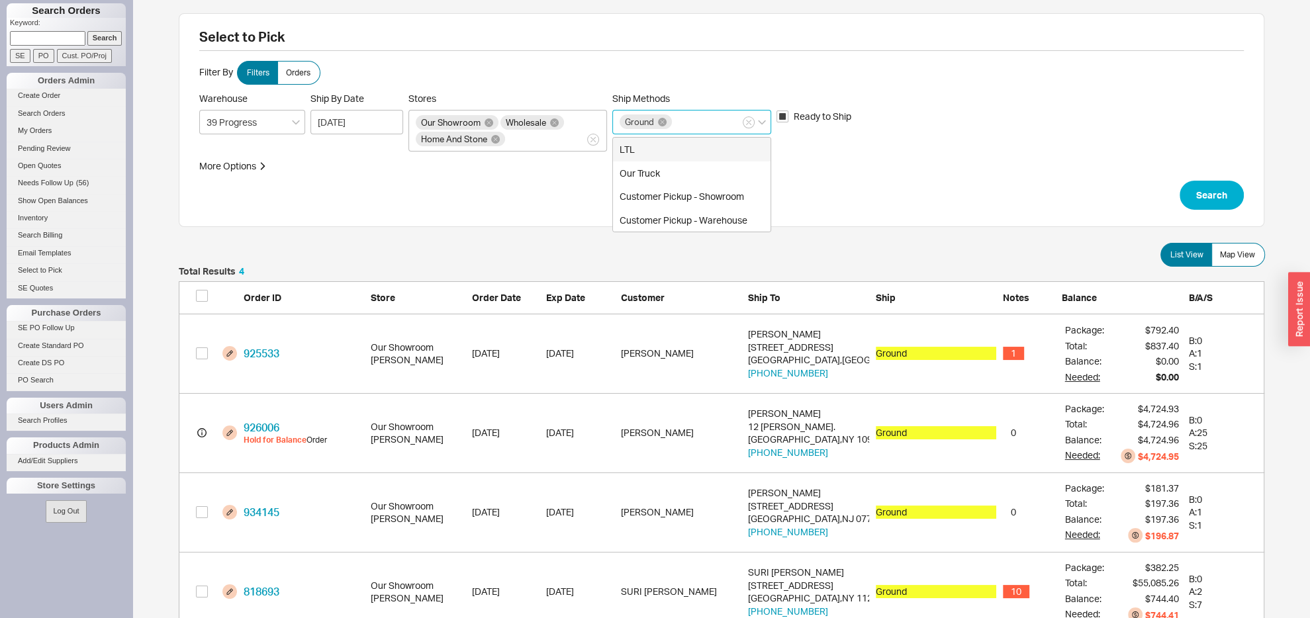
click at [674, 117] on input "Ship Methods Ground LTL Our Truck Customer Pickup - Showroom Customer Pickup - …" at bounding box center [678, 122] width 9 height 15
click at [701, 122] on div "Ground" at bounding box center [691, 122] width 159 height 24
click at [683, 122] on input "Ship Methods Ground" at bounding box center [678, 122] width 9 height 15
click at [666, 152] on div "LTL" at bounding box center [692, 150] width 158 height 24
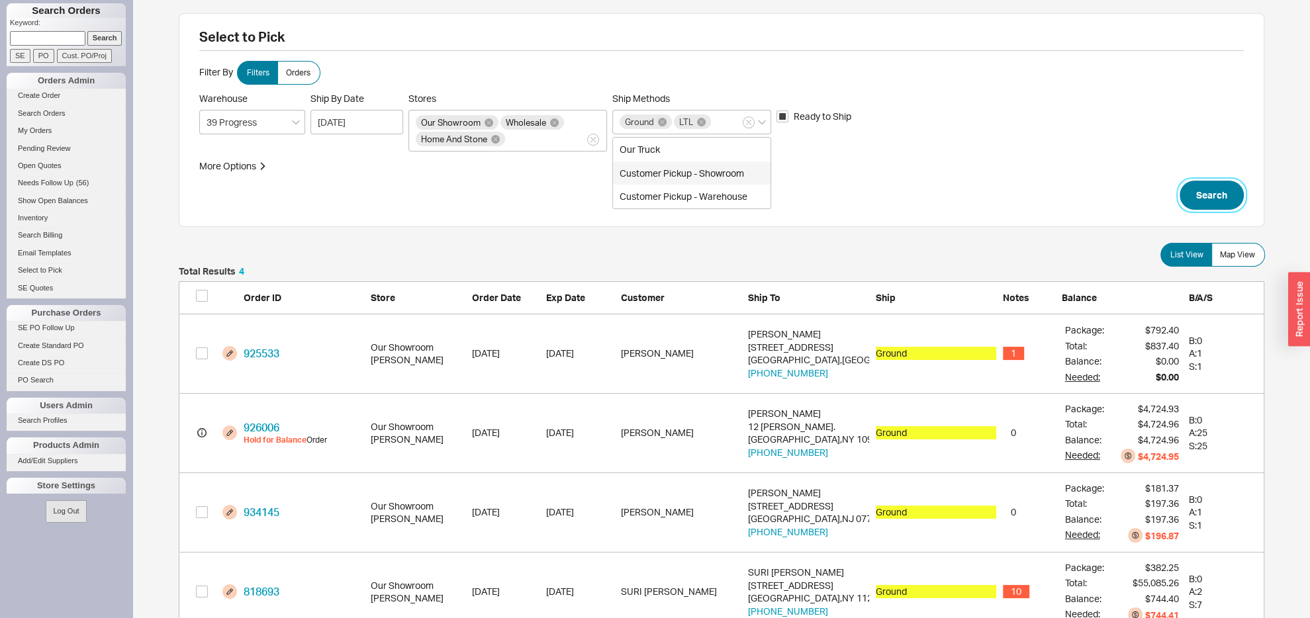
click at [1209, 195] on button "Search" at bounding box center [1212, 195] width 64 height 29
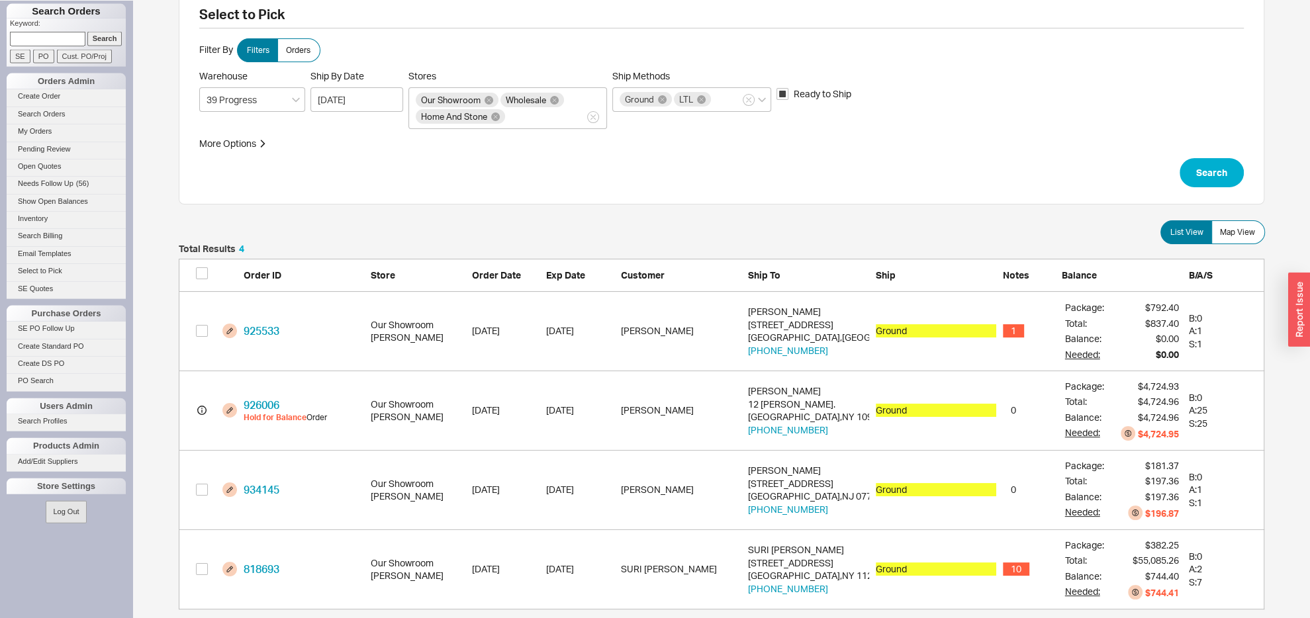
scroll to position [43, 0]
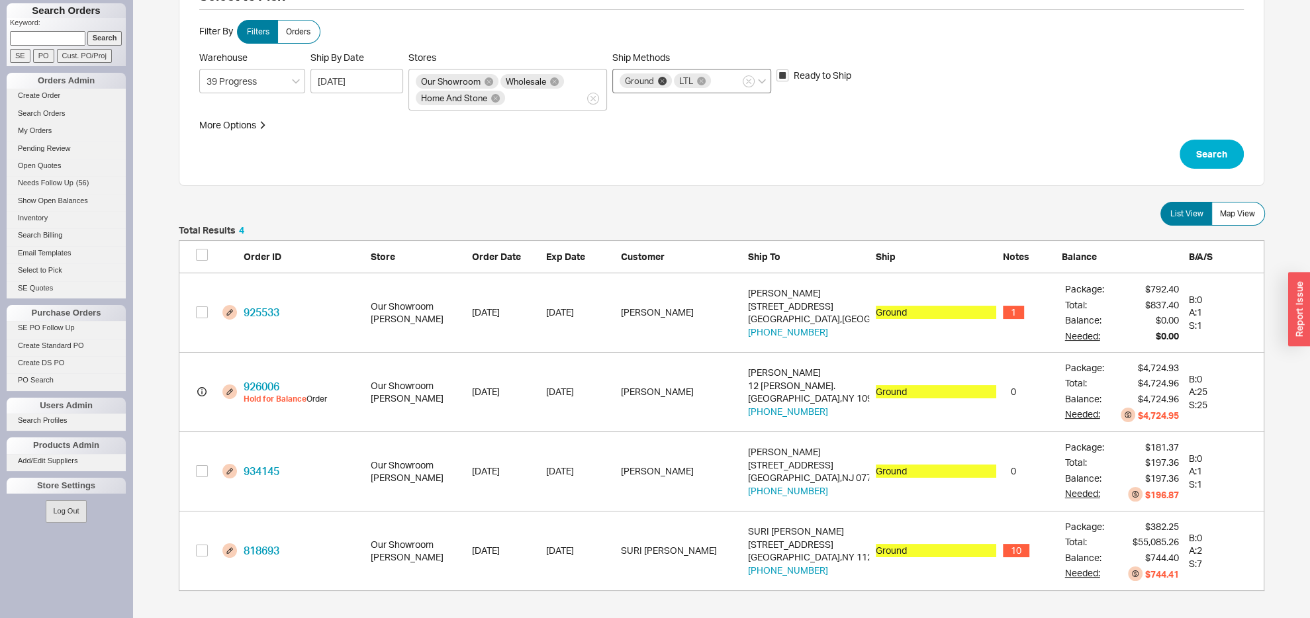
click at [661, 77] on icon at bounding box center [662, 81] width 9 height 9
click at [713, 77] on input "Ship Methods Ground LTL" at bounding box center [717, 80] width 9 height 15
click at [649, 77] on icon at bounding box center [647, 81] width 9 height 9
click at [659, 76] on input "Ship Methods LTL Ground Our Truck Customer Pickup - Showroom Customer Pickup - …" at bounding box center [663, 80] width 9 height 15
click at [649, 77] on div at bounding box center [691, 81] width 159 height 24
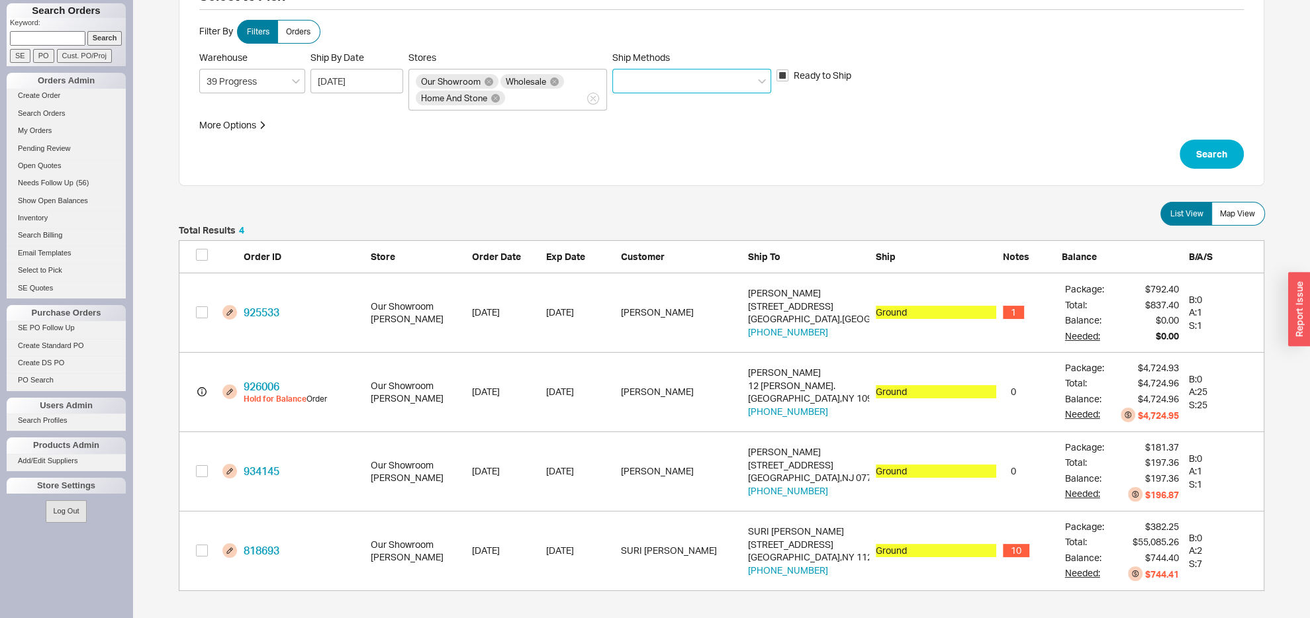
click at [629, 77] on input "Ship Methods" at bounding box center [624, 80] width 9 height 15
click at [649, 156] on div "Our Truck" at bounding box center [692, 156] width 158 height 24
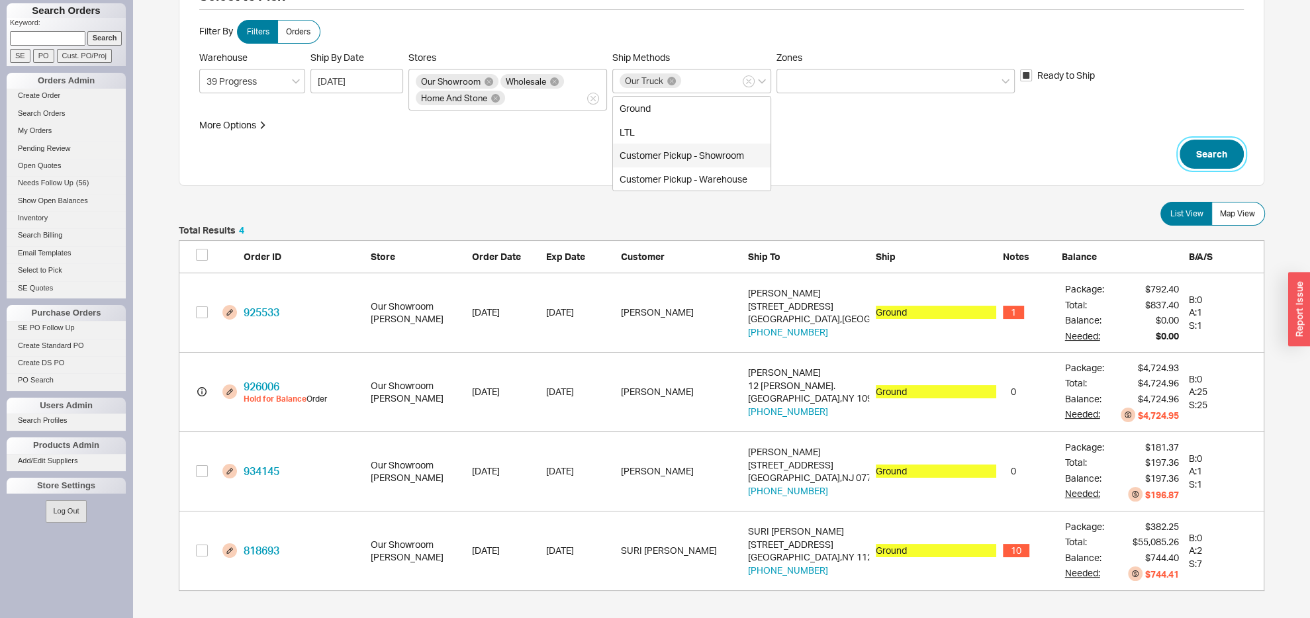
click at [1234, 152] on button "Search" at bounding box center [1212, 154] width 64 height 29
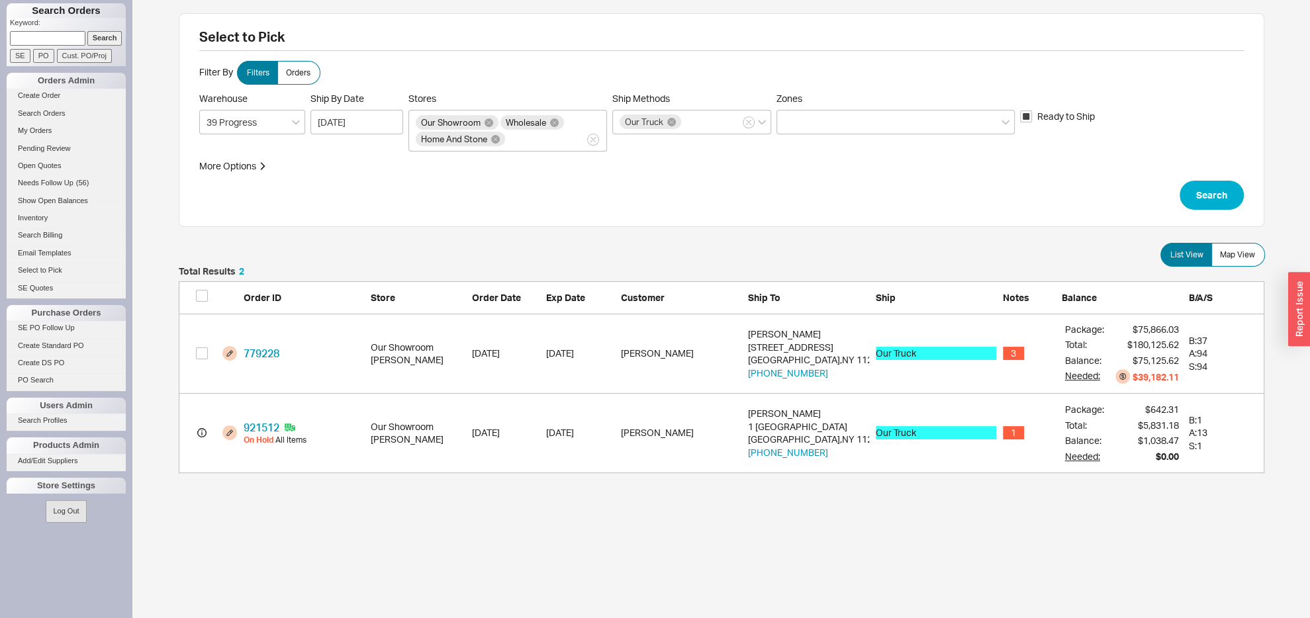
click at [416, 171] on div "More Options Order Ids Salesperson Fulcrum Status Fulcrum Order Ids Received Af…" at bounding box center [721, 166] width 1045 height 13
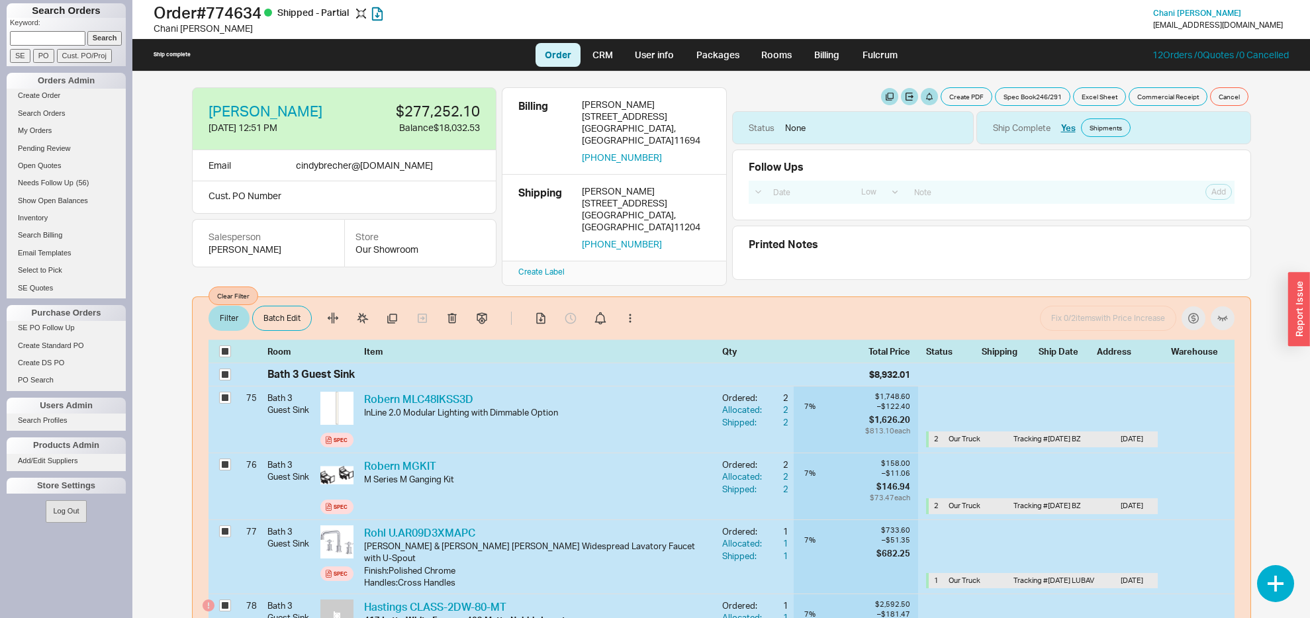
select select "LOW"
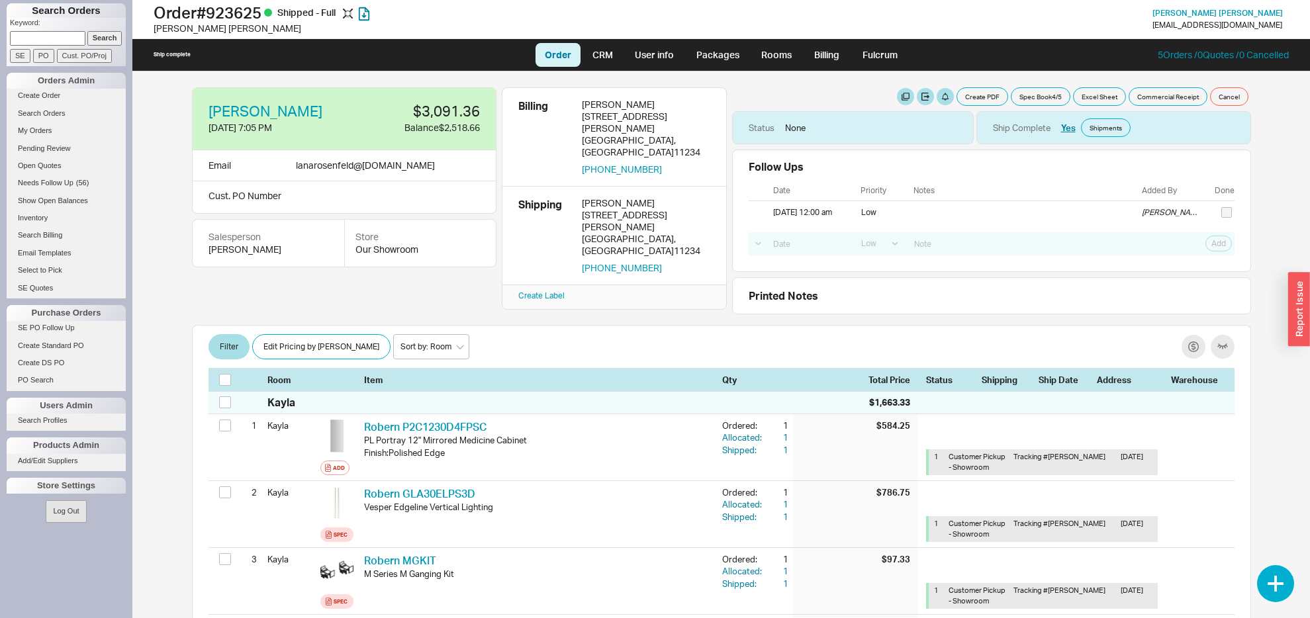
select select "LOW"
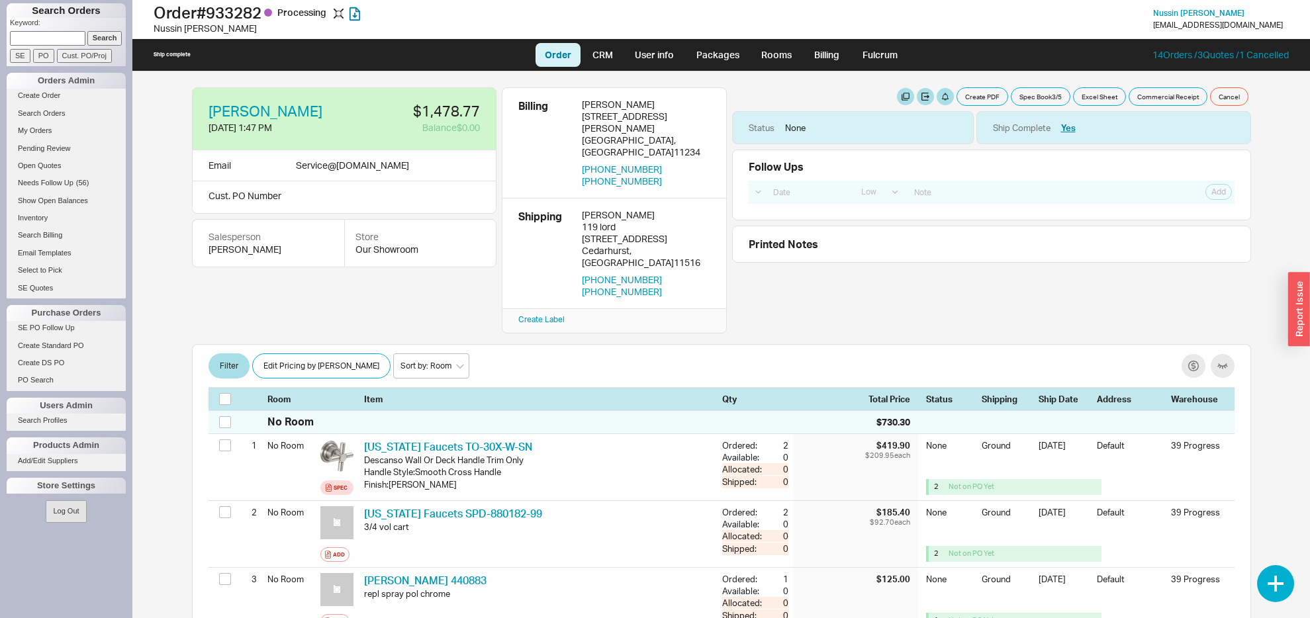
select select "LOW"
